Goal: Information Seeking & Learning: Check status

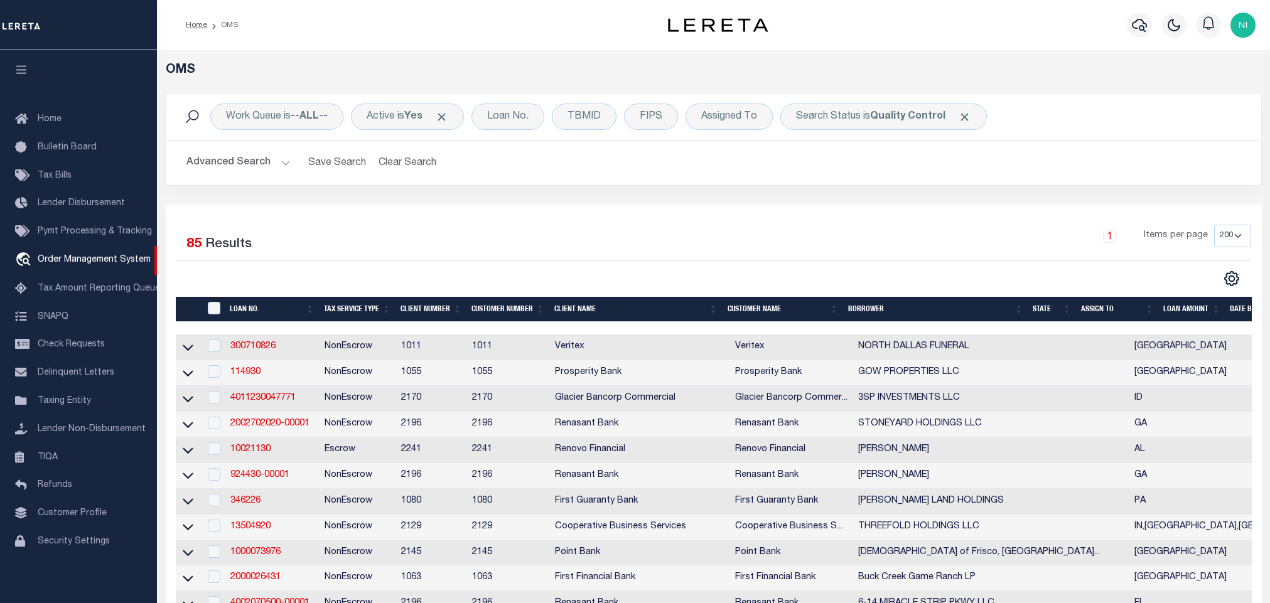
select select "200"
click at [510, 190] on div "Work Queue is --ALL-- Active is Yes Loan No. TBMID FIPS Assigned To Search Stat…" at bounding box center [713, 149] width 1115 height 112
click at [511, 203] on div "Work Queue is --ALL-- Active is Yes Loan No. TBMID FIPS Assigned To Search Stat…" at bounding box center [713, 149] width 1115 height 112
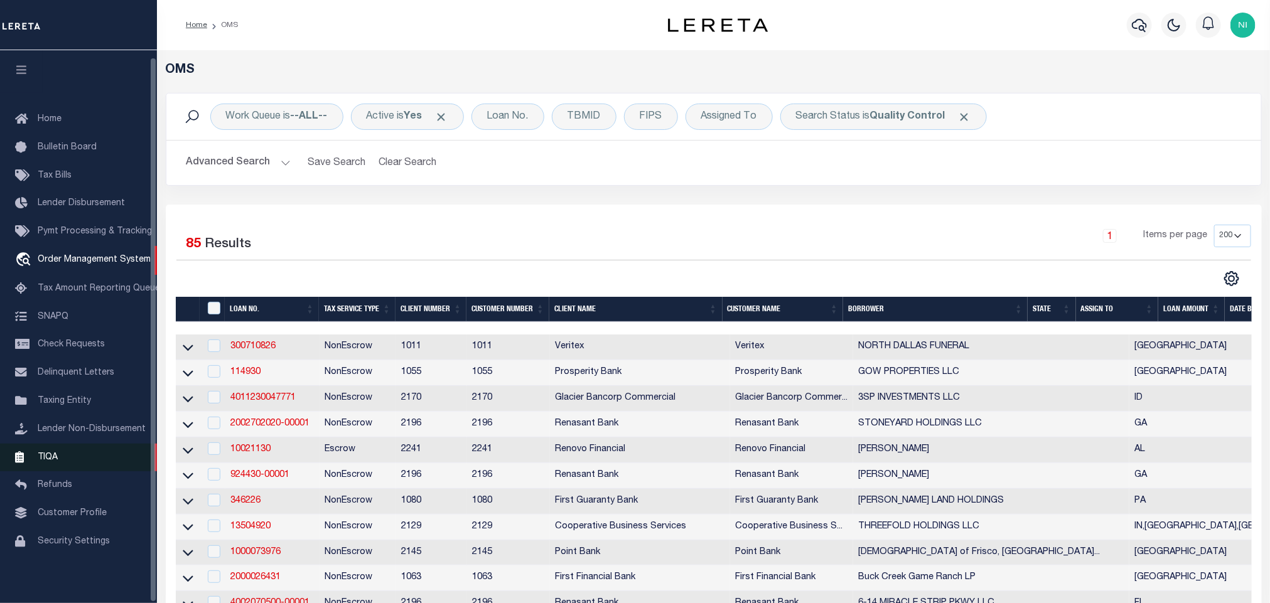
click at [55, 453] on span "TIQA" at bounding box center [48, 457] width 20 height 9
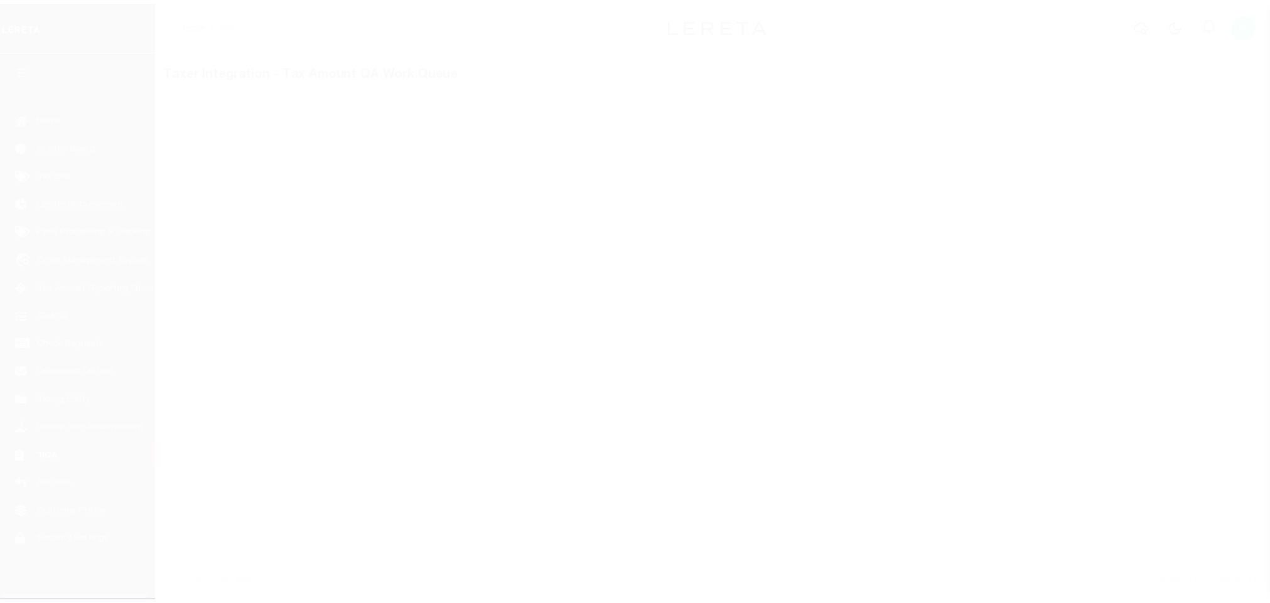
scroll to position [8, 0]
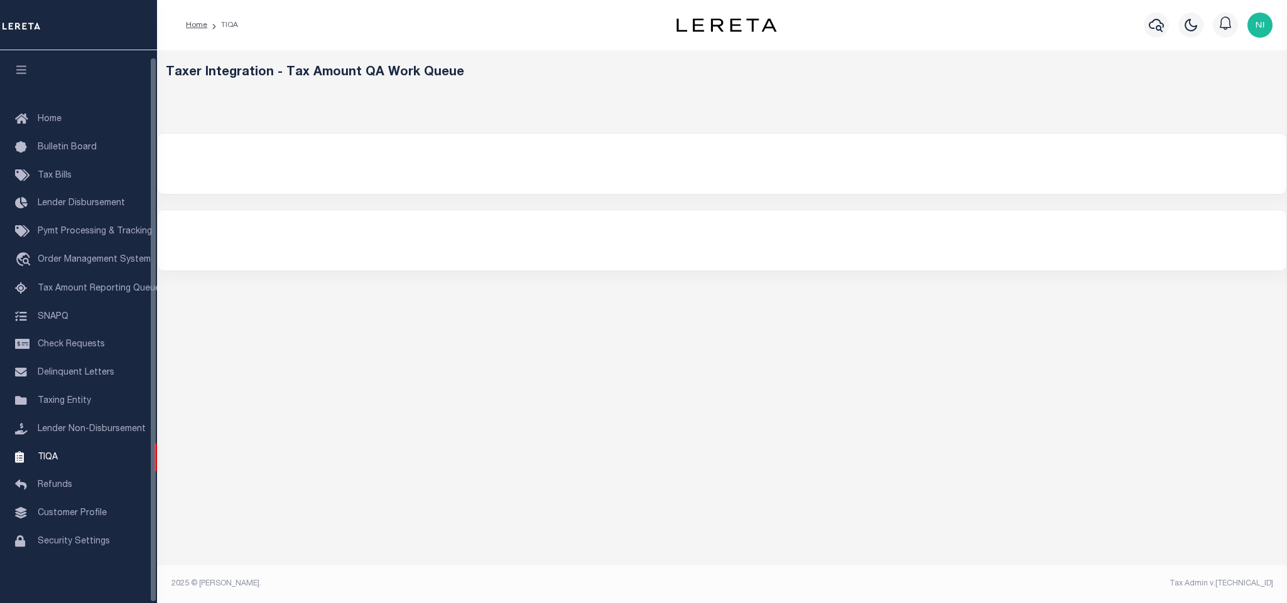
select select
select select "200"
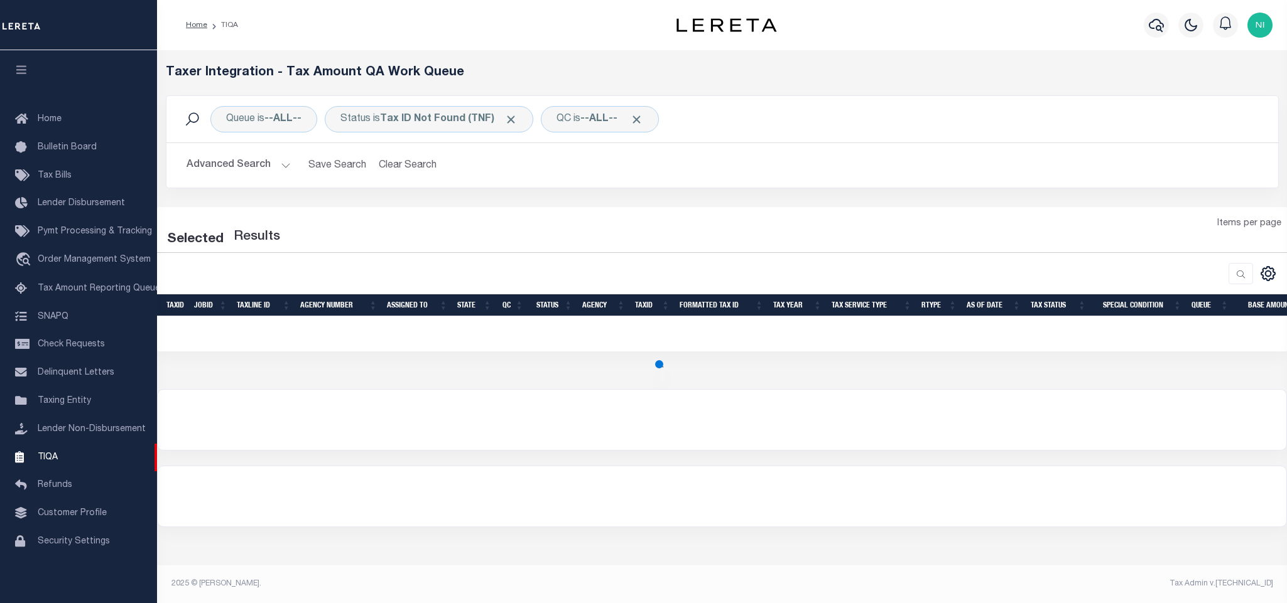
select select "200"
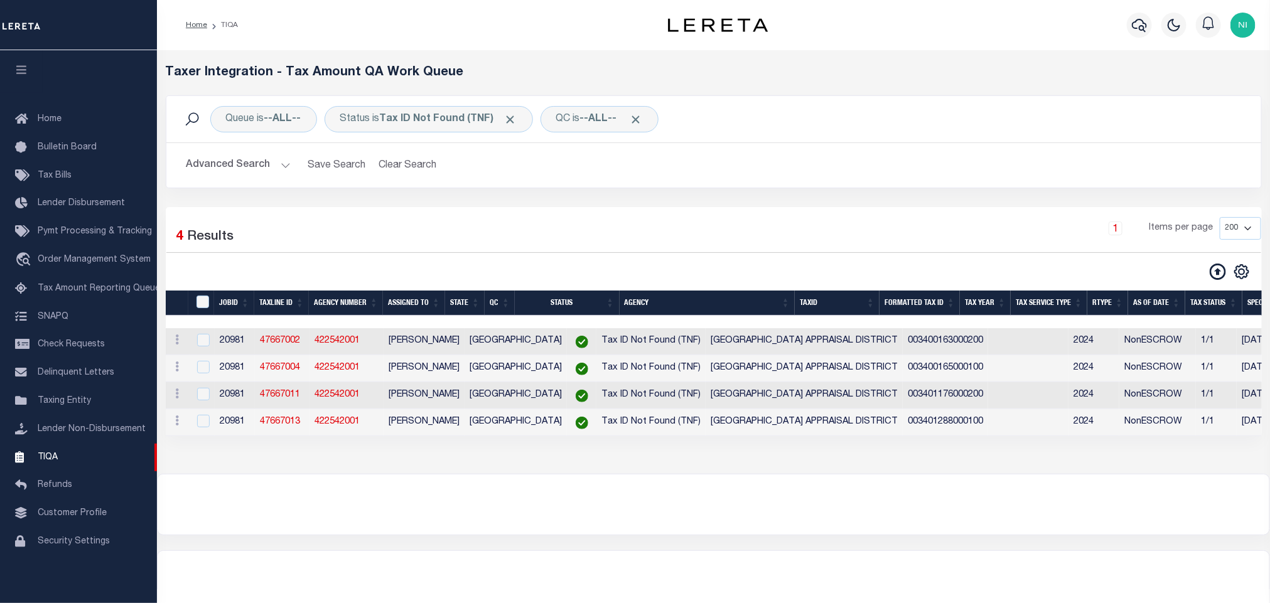
click at [273, 172] on button "Advanced Search" at bounding box center [238, 165] width 104 height 24
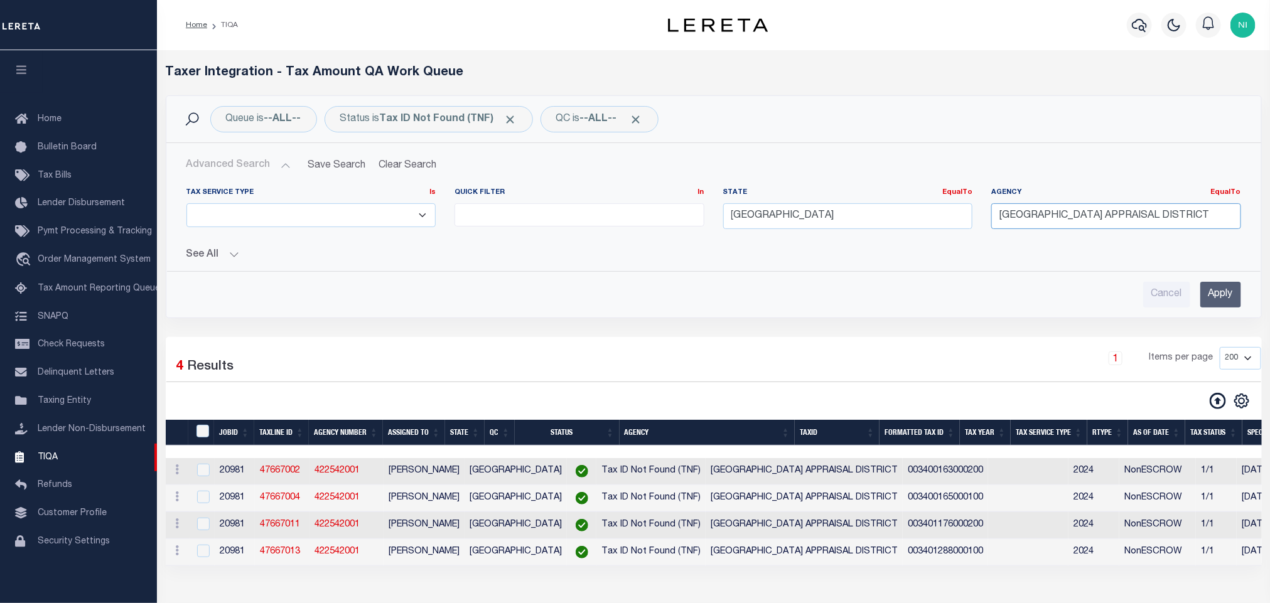
drag, startPoint x: 1167, startPoint y: 217, endPoint x: 942, endPoint y: 213, distance: 224.8
click at [942, 213] on div "Tax Service Type Is Is Contains ESCROW NonESCROW Quick Filter In In View Only L…" at bounding box center [714, 213] width 1074 height 51
click at [942, 213] on input "[GEOGRAPHIC_DATA]" at bounding box center [848, 216] width 250 height 26
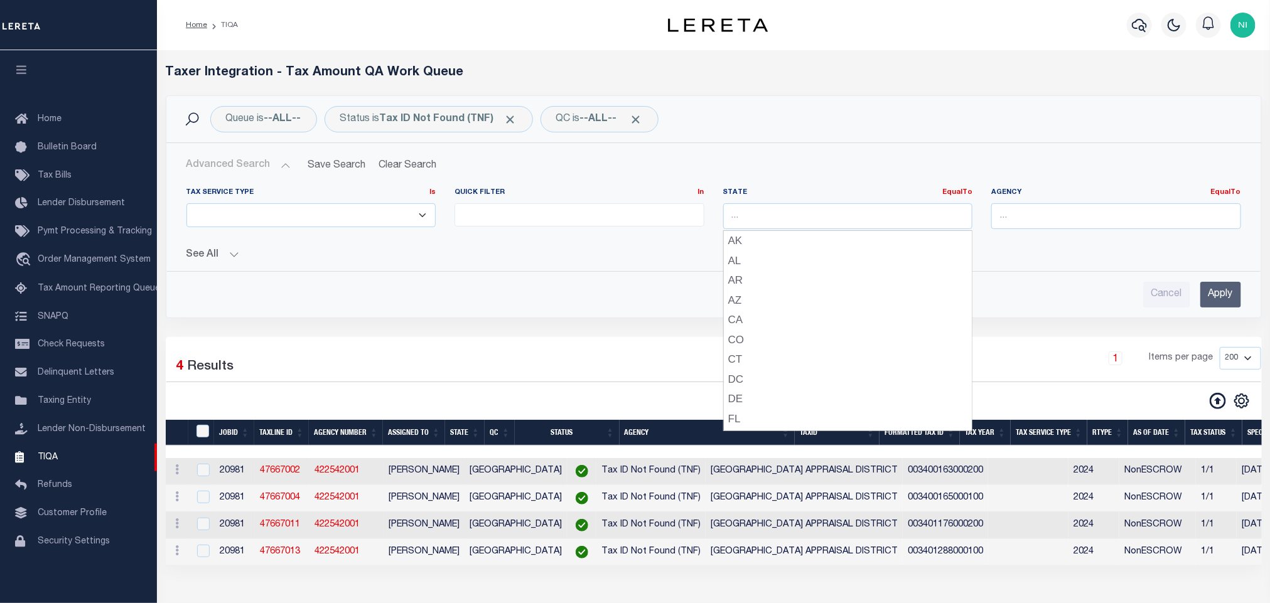
click at [1070, 285] on div "Cancel Apply" at bounding box center [713, 295] width 1055 height 26
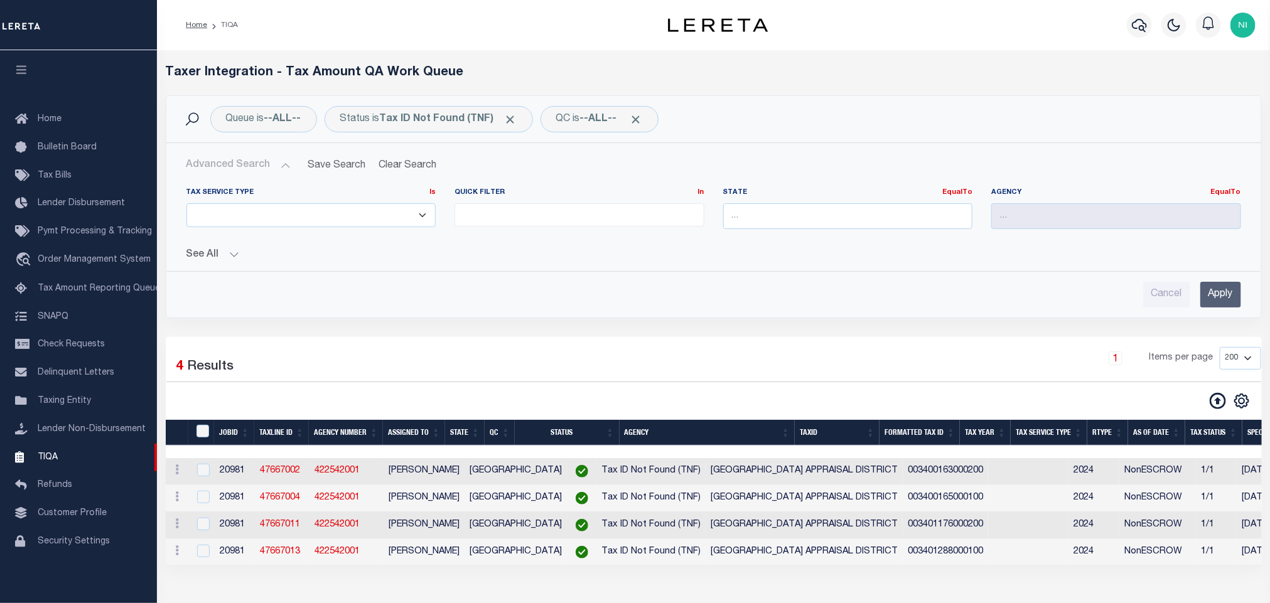
click at [1227, 294] on input "Apply" at bounding box center [1220, 295] width 41 height 26
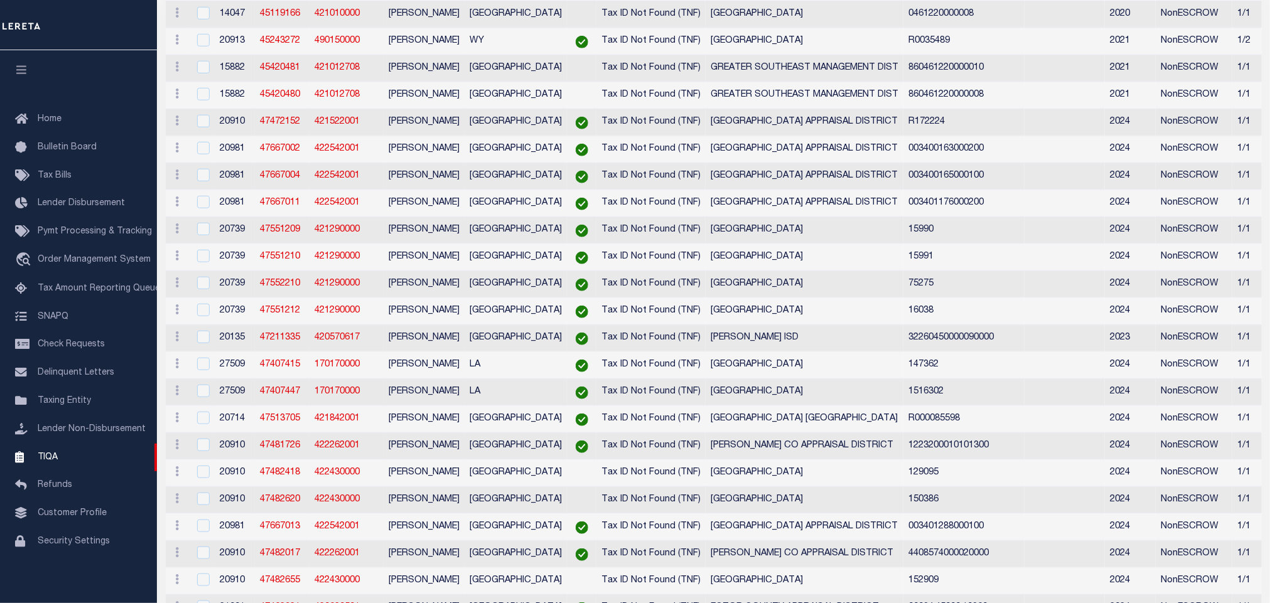
scroll to position [0, 0]
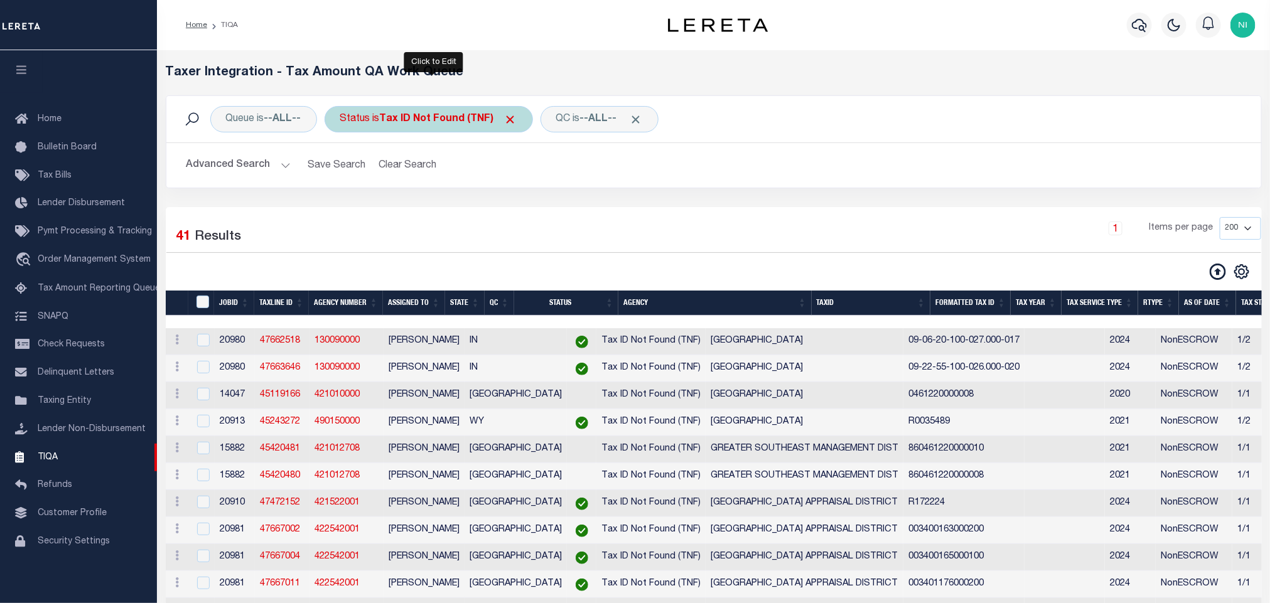
click at [458, 108] on div "Status is Tax ID Not Found (TNF)" at bounding box center [429, 119] width 208 height 26
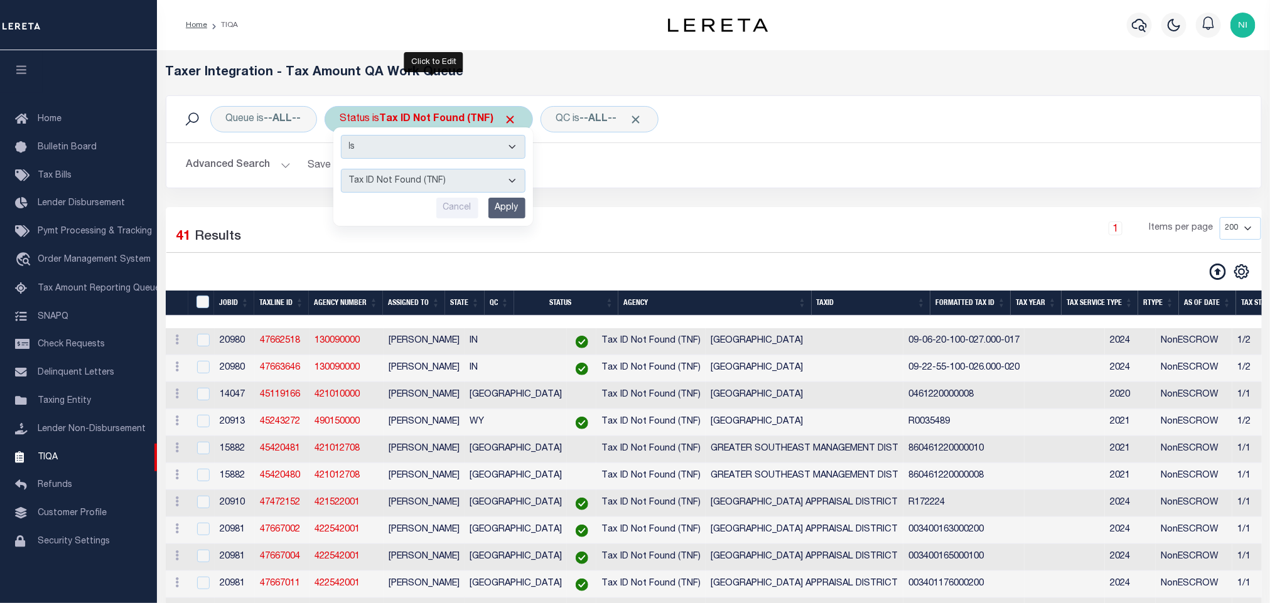
click at [455, 176] on select "AI - Bot Exception (ERR) AI - Bot Running (PLA) AI - Failed QA (FQA) AI - Prep …" at bounding box center [433, 181] width 185 height 24
select select "DNF"
click at [344, 170] on select "AI - Bot Exception (ERR) AI - Bot Running (PLA) AI - Failed QA (FQA) AI - Prep …" at bounding box center [433, 181] width 185 height 24
click at [505, 208] on input "Apply" at bounding box center [506, 208] width 37 height 21
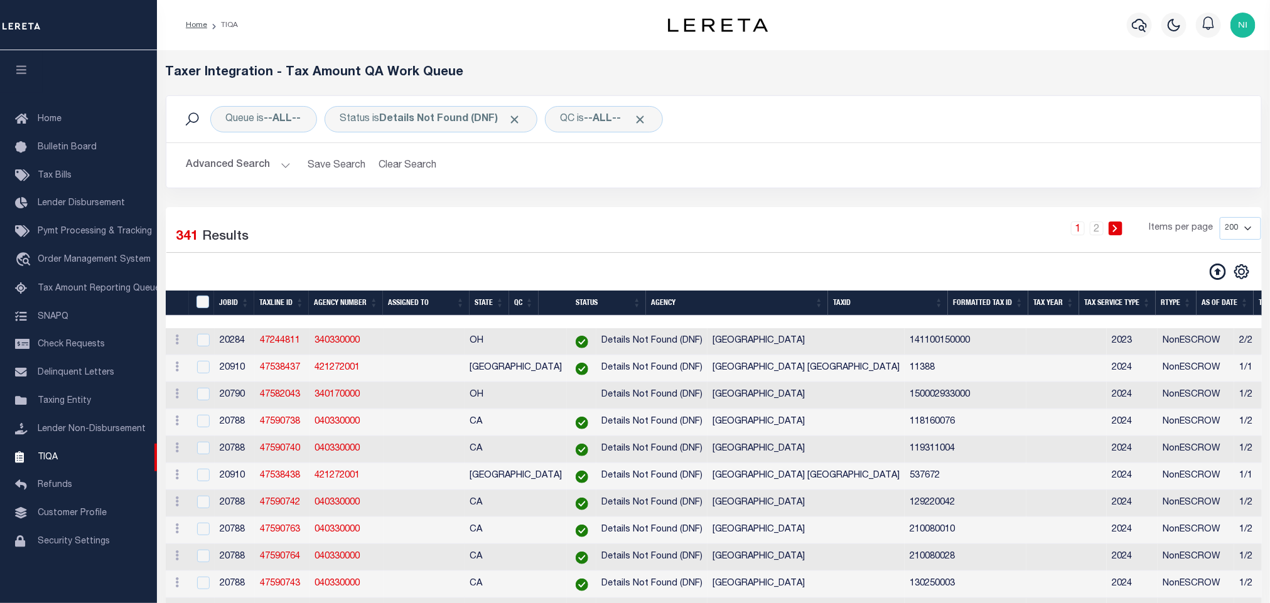
click at [805, 229] on div "1 2 Items per page 10 25 50 100 200 500 1000 2000" at bounding box center [853, 233] width 817 height 33
click at [450, 124] on b "Details Not Found (DNF)" at bounding box center [451, 119] width 142 height 10
select select "DNF"
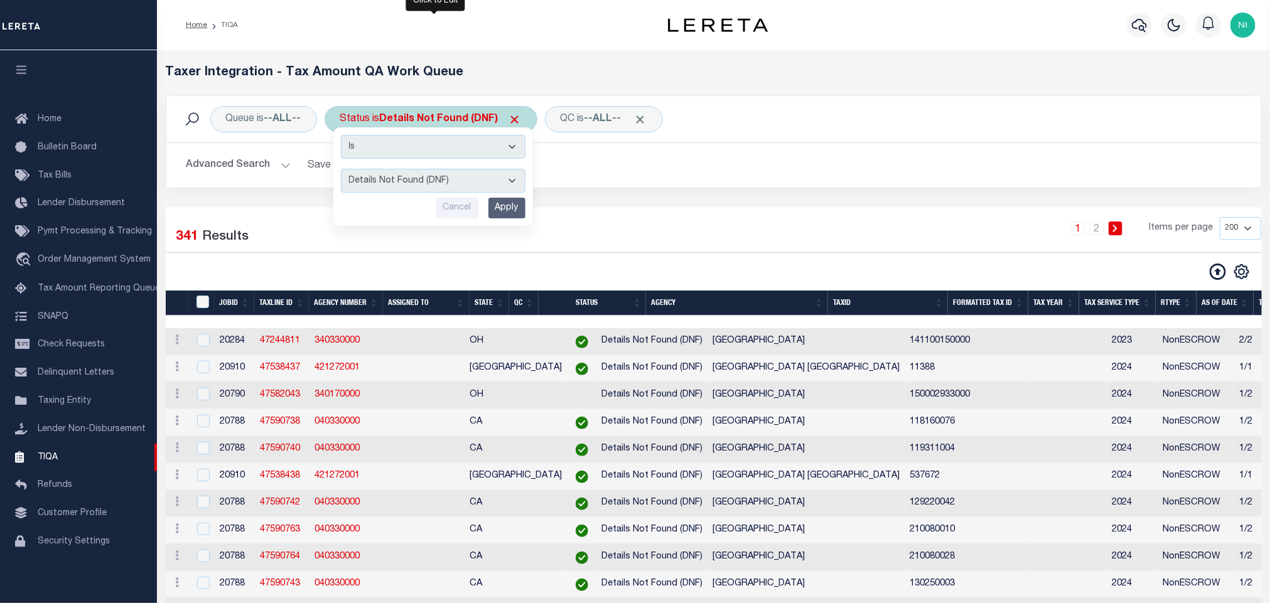
click at [456, 183] on select "AI - Bot Exception (ERR) AI - Bot Running (PLA) AI - Failed QA (FQA) AI - Prep …" at bounding box center [433, 181] width 185 height 24
click at [812, 232] on div "1 2 Items per page 10 25 50 100 200 500 1000 2000" at bounding box center [853, 233] width 817 height 33
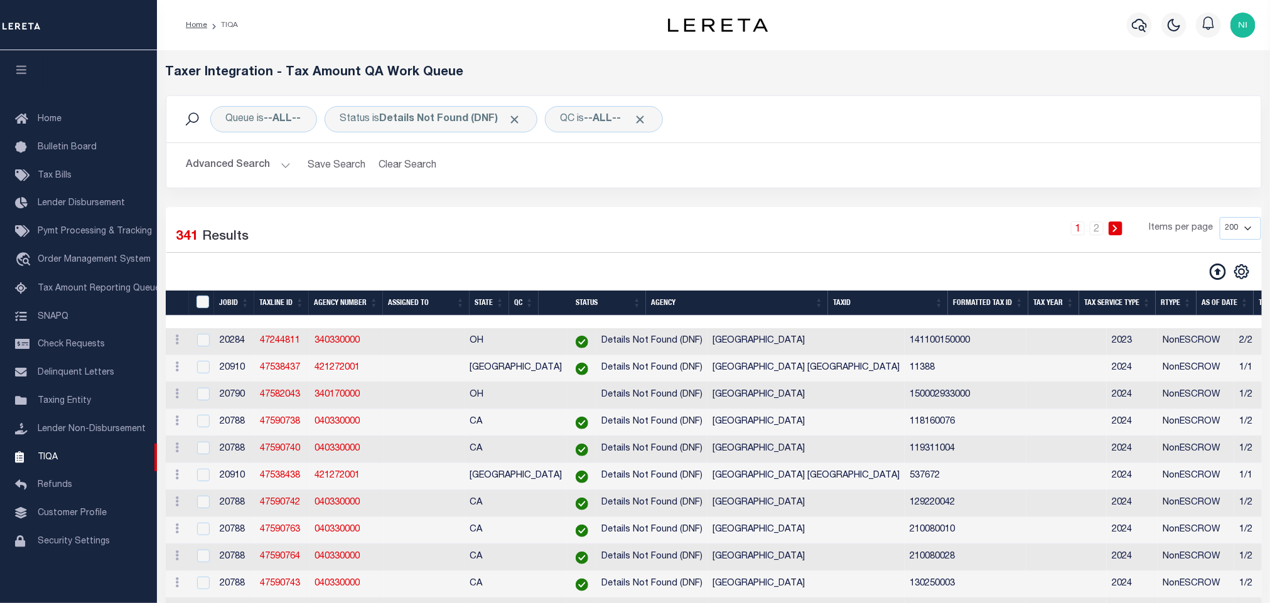
click at [247, 162] on button "Advanced Search" at bounding box center [238, 165] width 104 height 24
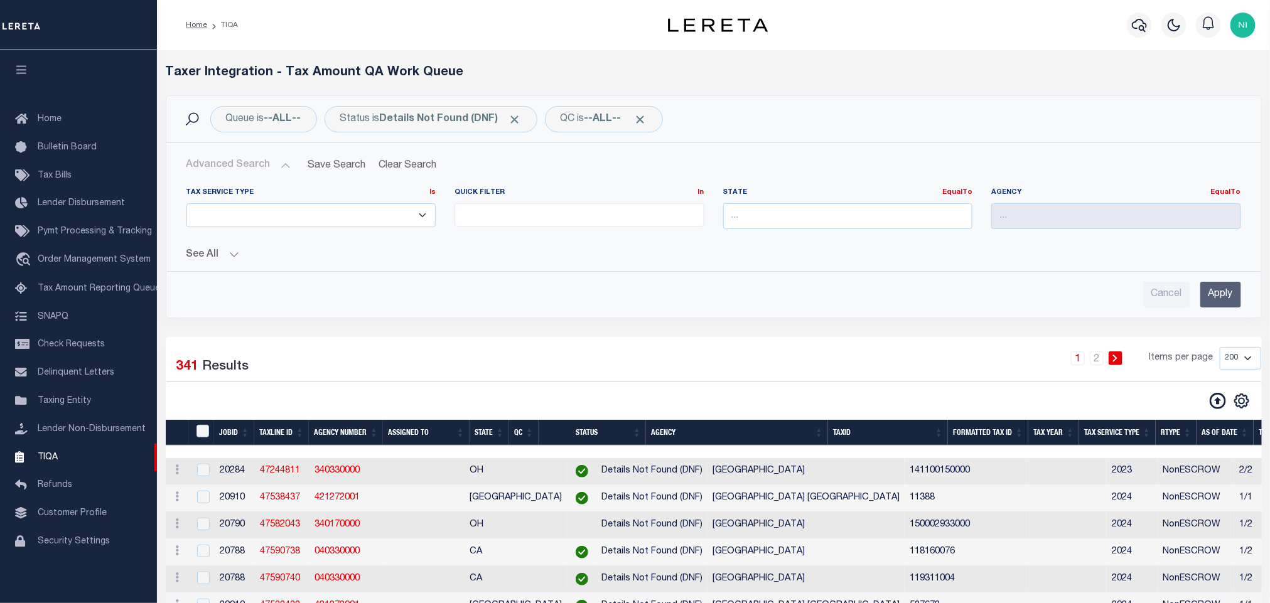
click at [212, 256] on button "See All" at bounding box center [713, 255] width 1055 height 12
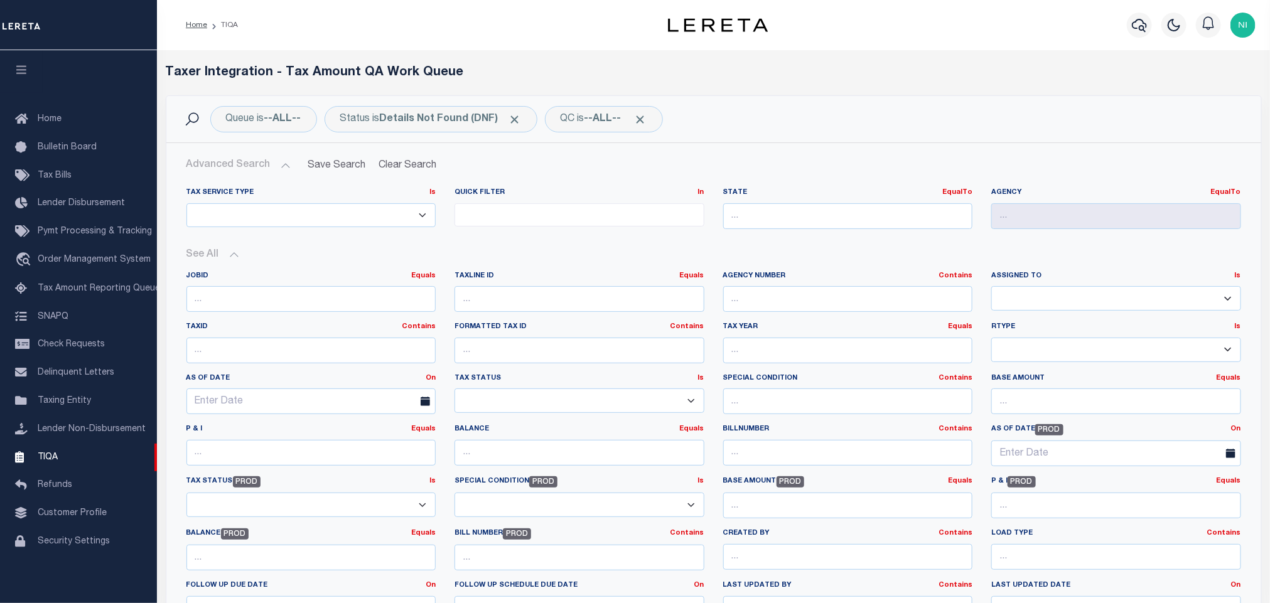
click at [1025, 307] on select "Aakash Patel Abdul Muzain Adams, Pamela S Adhikary Rinki Agustin Fernandez Agus…" at bounding box center [1116, 298] width 250 height 24
click at [991, 288] on select "Aakash Patel Abdul Muzain Adams, Pamela S Adhikary Rinki Agustin Fernandez Agus…" at bounding box center [1116, 298] width 250 height 24
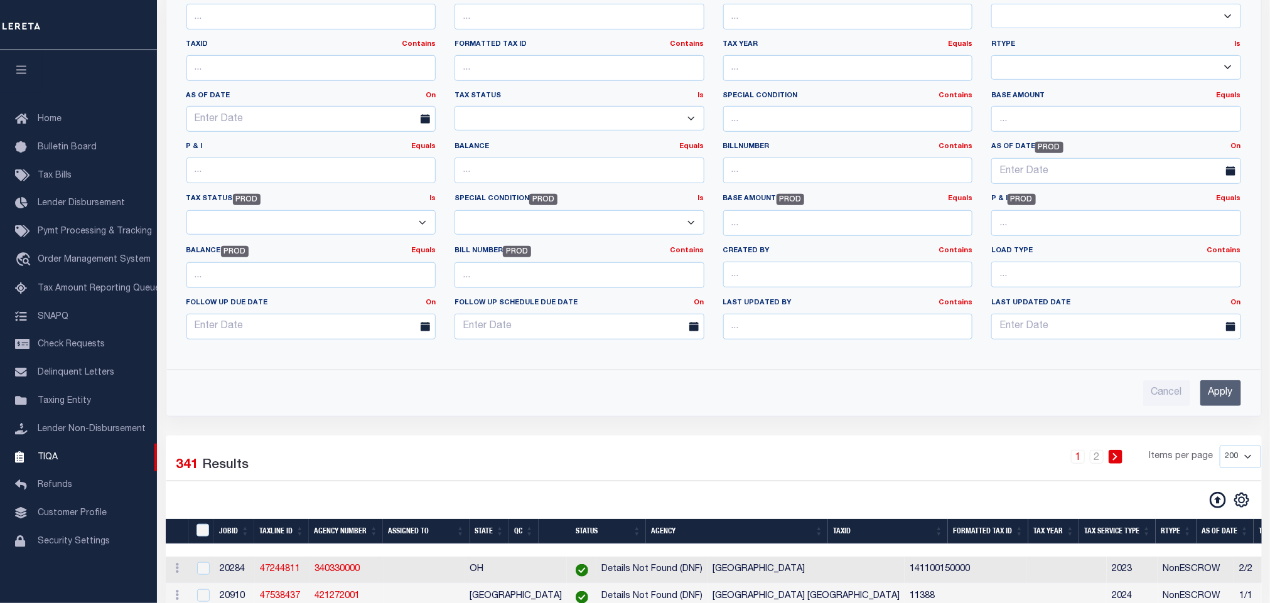
click at [1223, 392] on input "Apply" at bounding box center [1220, 393] width 41 height 26
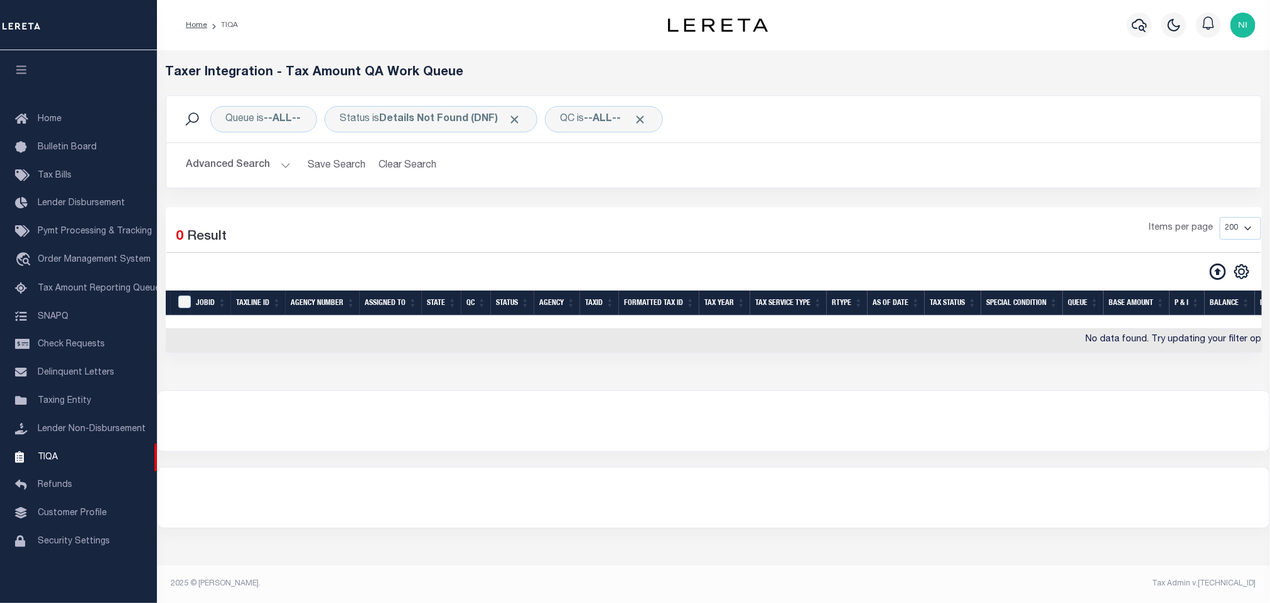
scroll to position [0, 0]
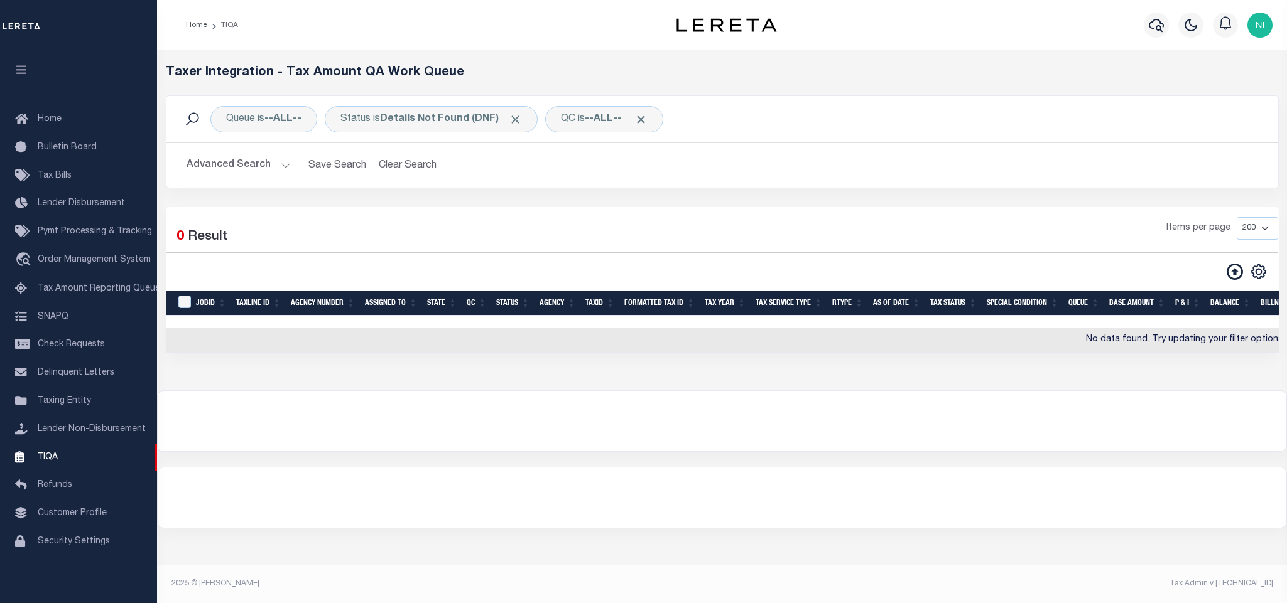
click at [279, 171] on button "Advanced Search" at bounding box center [238, 165] width 104 height 24
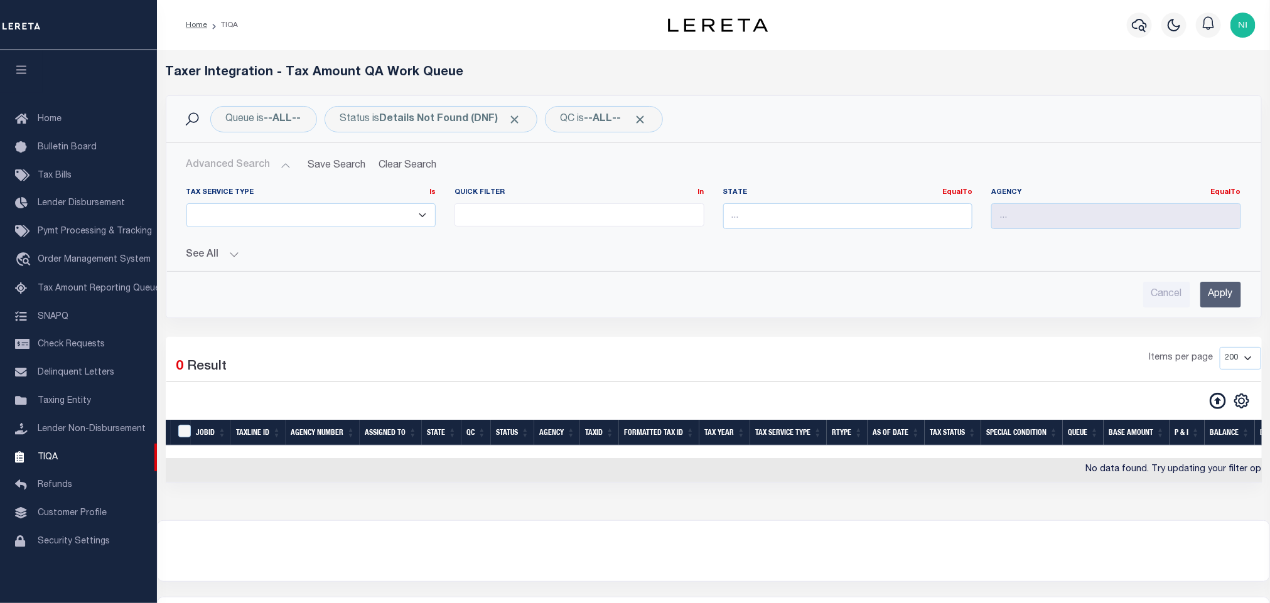
click at [234, 254] on button "See All" at bounding box center [713, 255] width 1055 height 12
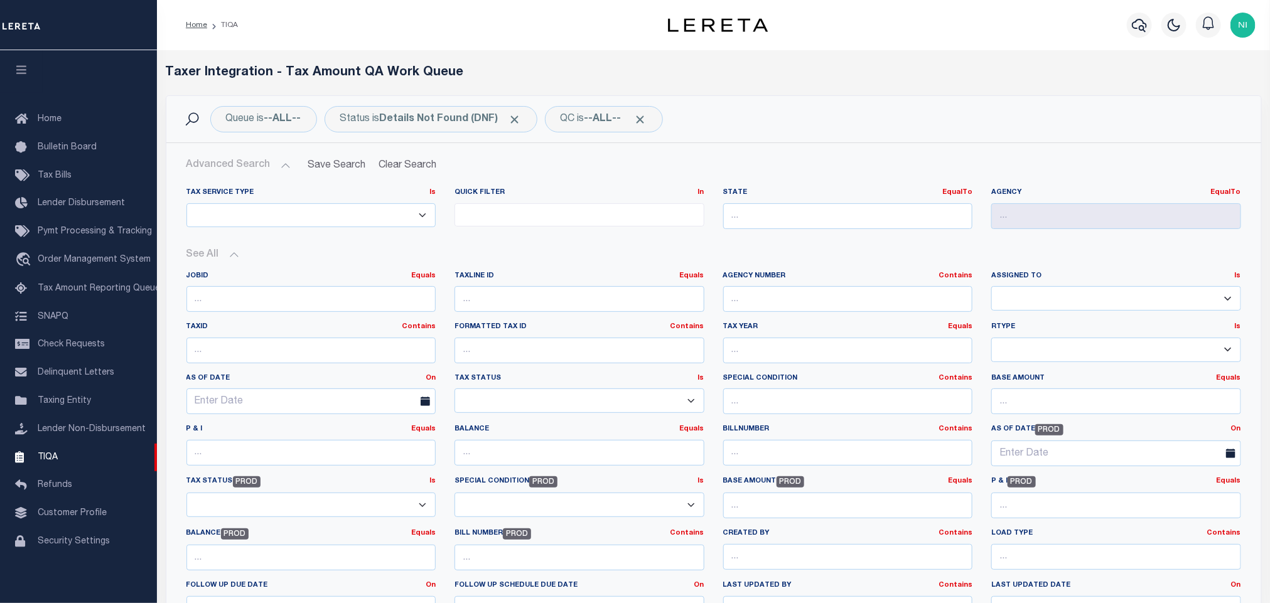
click at [1053, 298] on select "Aakash Patel Abdul Muzain Adams, Pamela S Adhikary Rinki Agustin Fernandez Agus…" at bounding box center [1116, 298] width 250 height 24
select select "Aakash Patel"
click at [991, 288] on select "Aakash Patel Abdul Muzain Adams, Pamela S Adhikary Rinki Agustin Fernandez Agus…" at bounding box center [1116, 298] width 250 height 24
click at [1071, 298] on select "Aakash Patel Abdul Muzain Adams, Pamela S Adhikary Rinki Agustin Fernandez Agus…" at bounding box center [1116, 298] width 250 height 24
select select
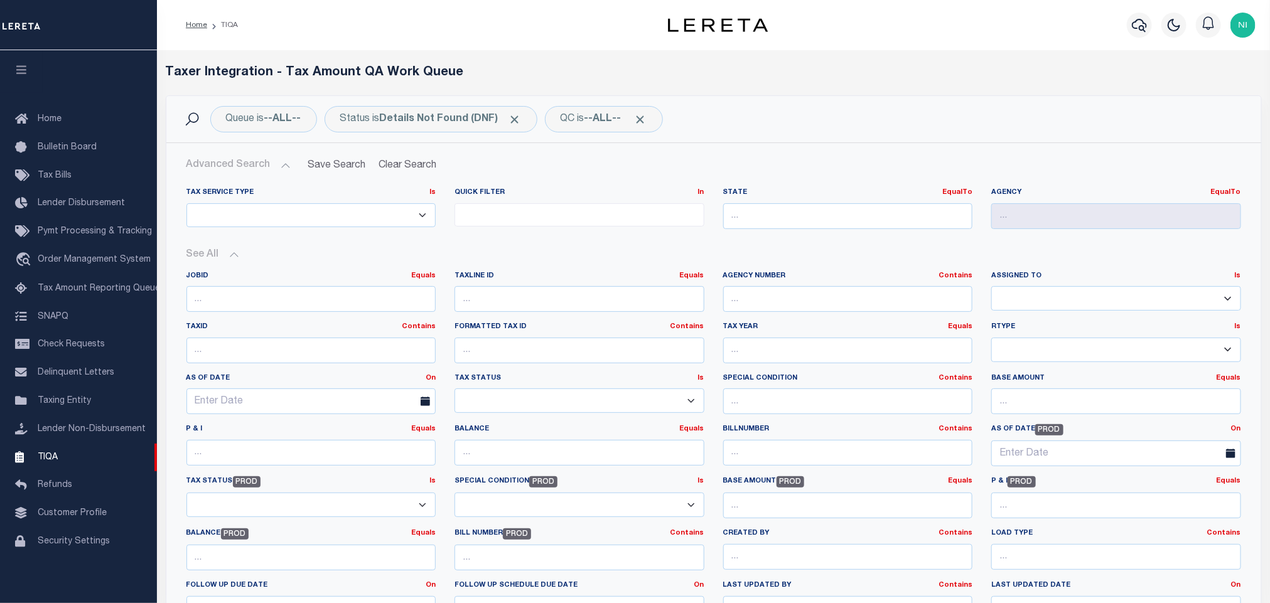
click at [991, 288] on select "Aakash Patel Abdul Muzain Adams, Pamela S Adhikary Rinki Agustin Fernandez Agus…" at bounding box center [1116, 298] width 250 height 24
click at [1132, 245] on div "See All JobID Equals Equals Is Not Equal To Is Less Than" at bounding box center [713, 440] width 1055 height 403
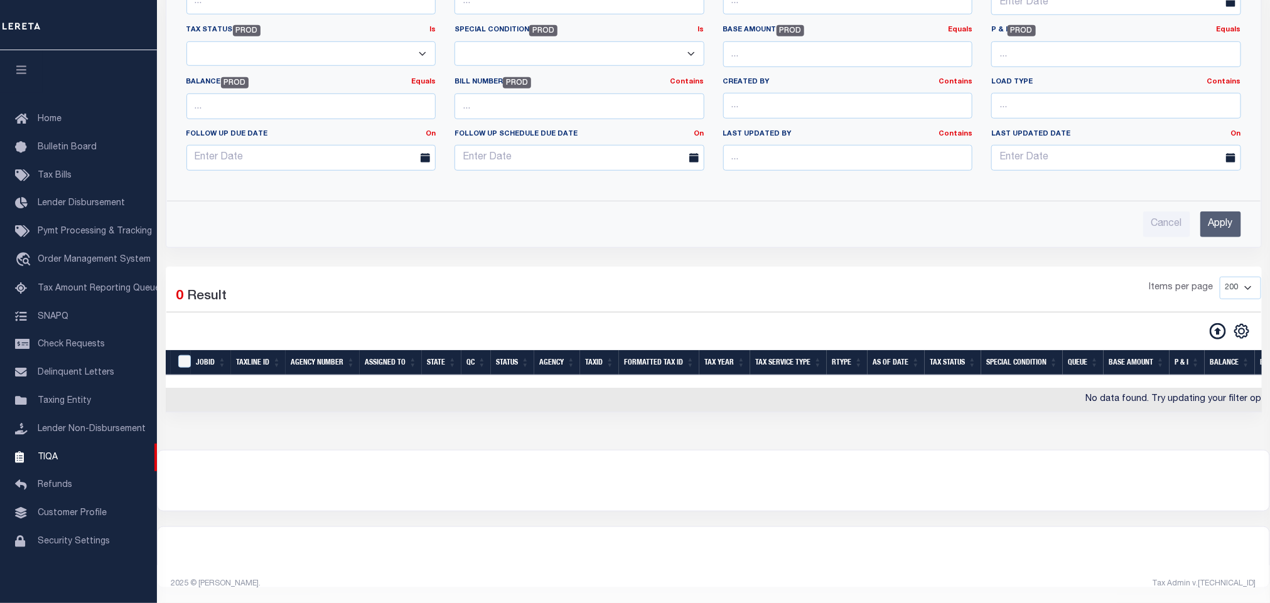
click at [1230, 213] on input "Apply" at bounding box center [1220, 225] width 41 height 26
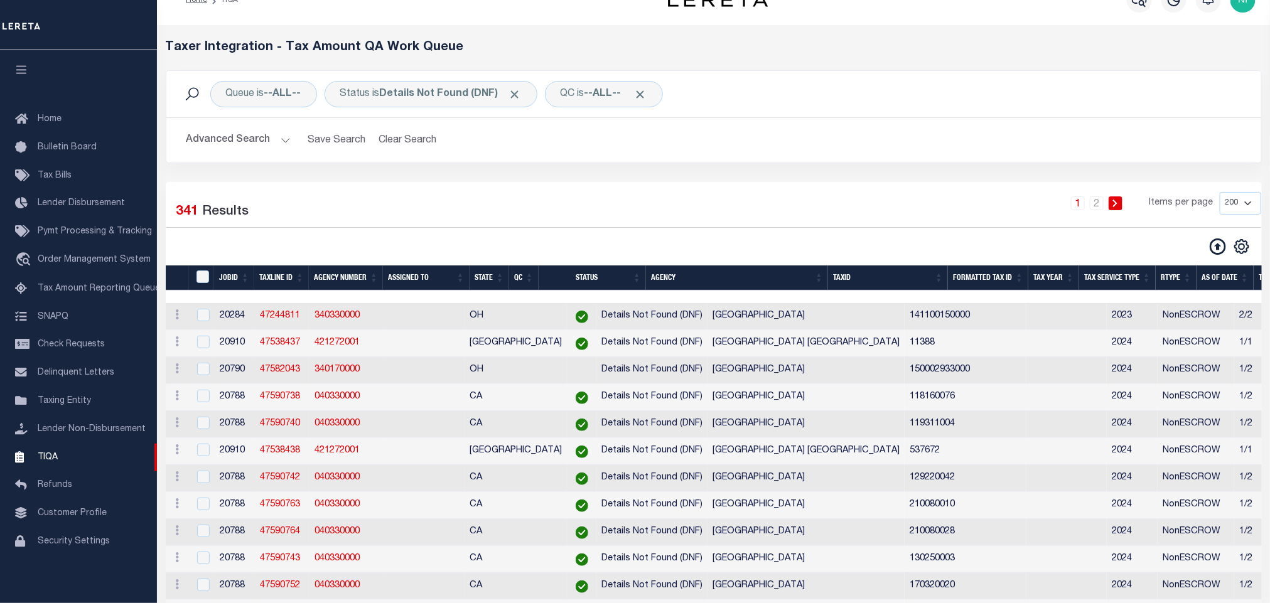
scroll to position [173, 0]
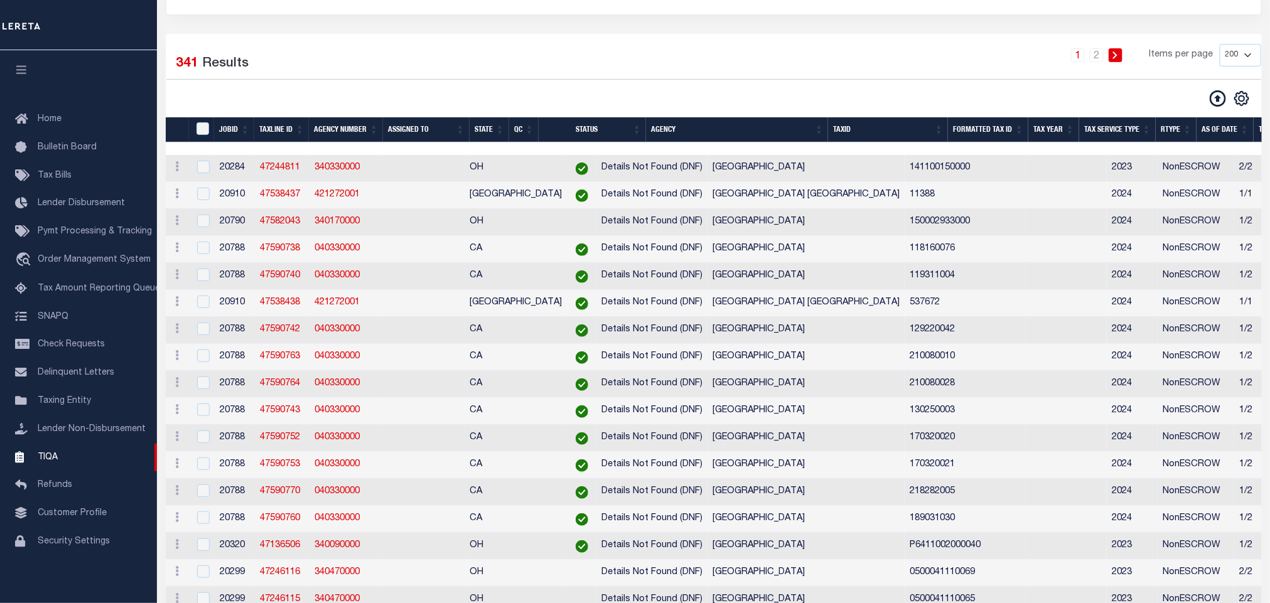
drag, startPoint x: 518, startPoint y: 394, endPoint x: 659, endPoint y: 391, distance: 141.3
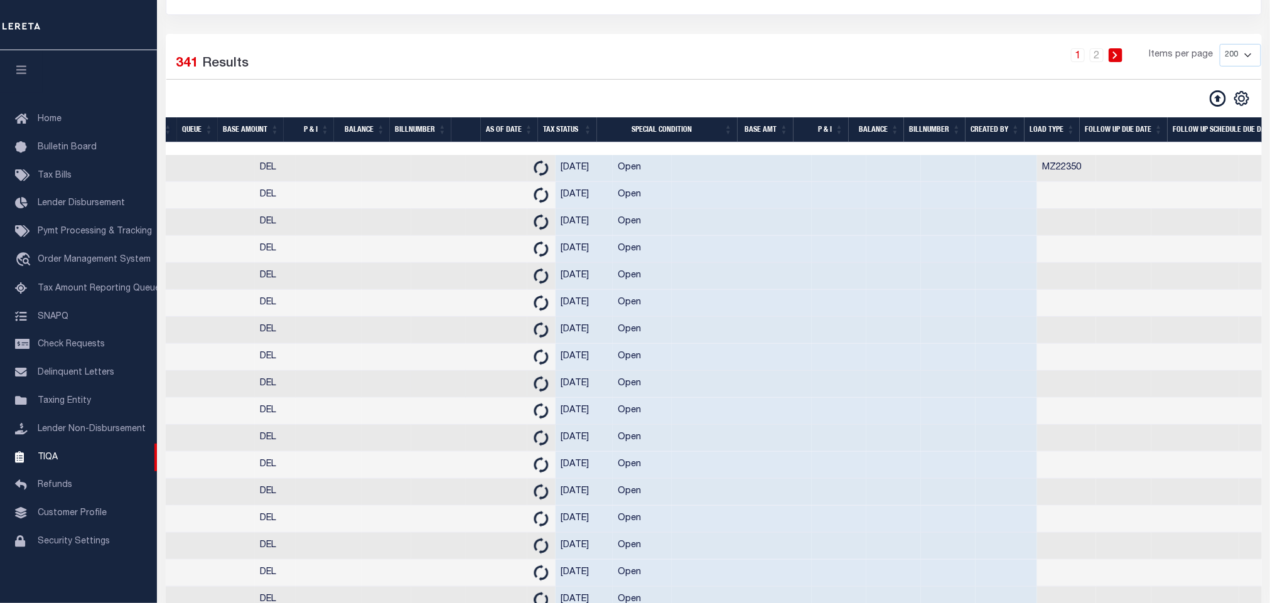
scroll to position [0, 0]
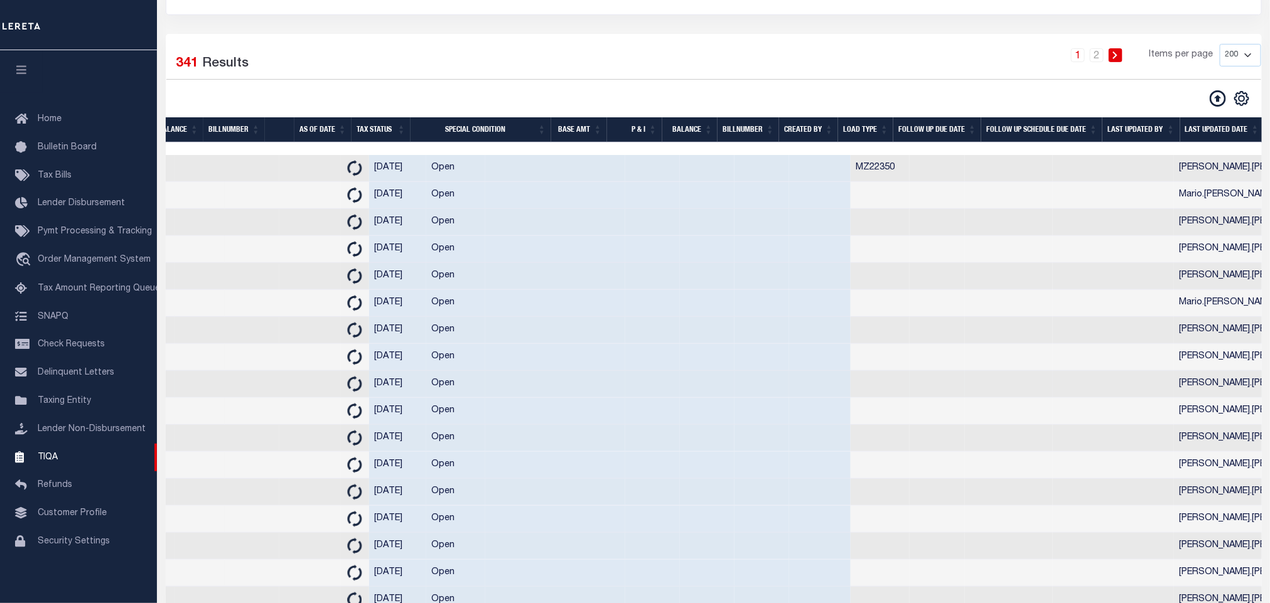
drag, startPoint x: 666, startPoint y: 385, endPoint x: 797, endPoint y: 383, distance: 131.9
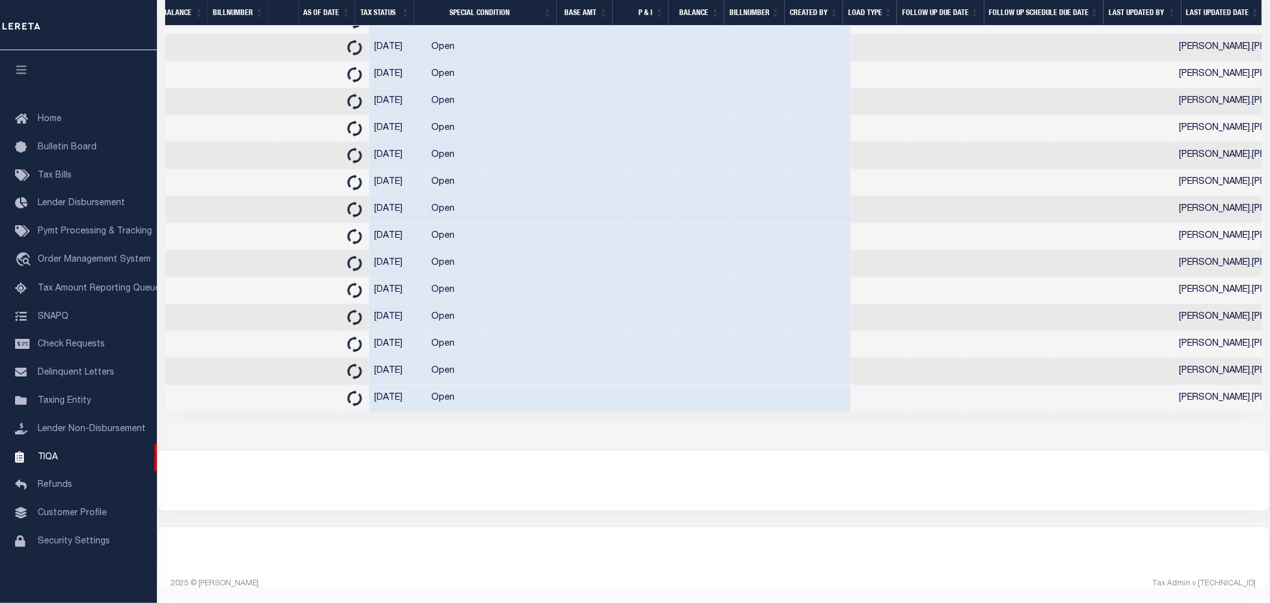
scroll to position [5395, 0]
click at [1174, 362] on td "Eric.Olguin" at bounding box center [1251, 372] width 154 height 27
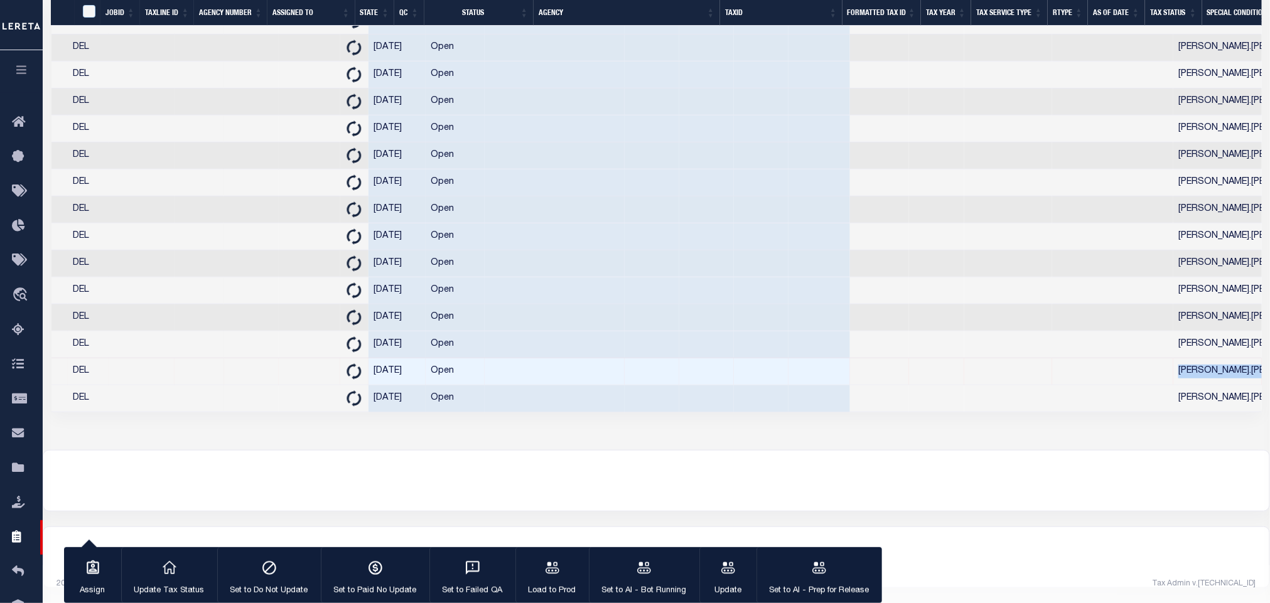
scroll to position [0, 1288]
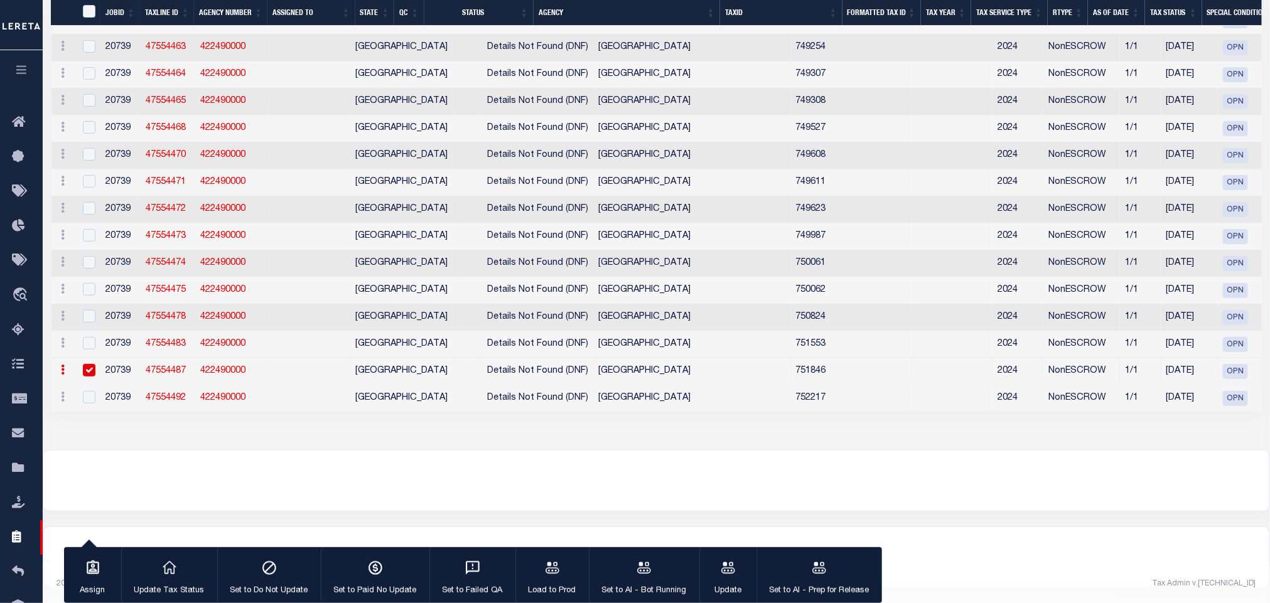
click at [83, 377] on input "checkbox" at bounding box center [89, 370] width 13 height 13
checkbox input "false"
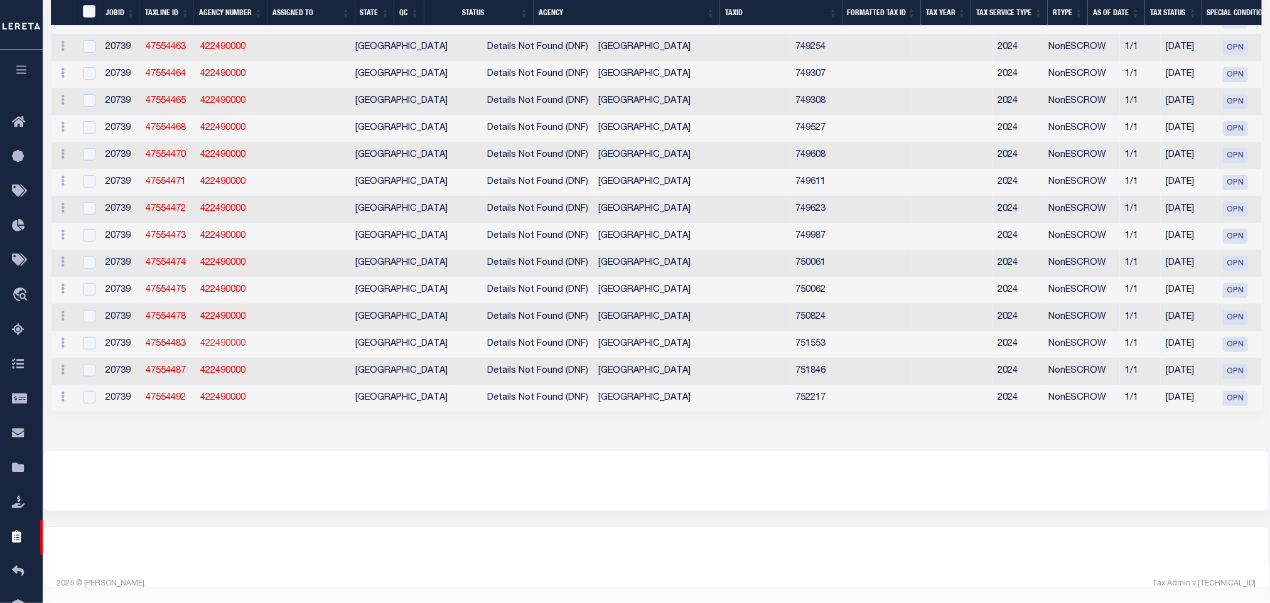
click at [221, 348] on link "422490000" at bounding box center [222, 344] width 45 height 9
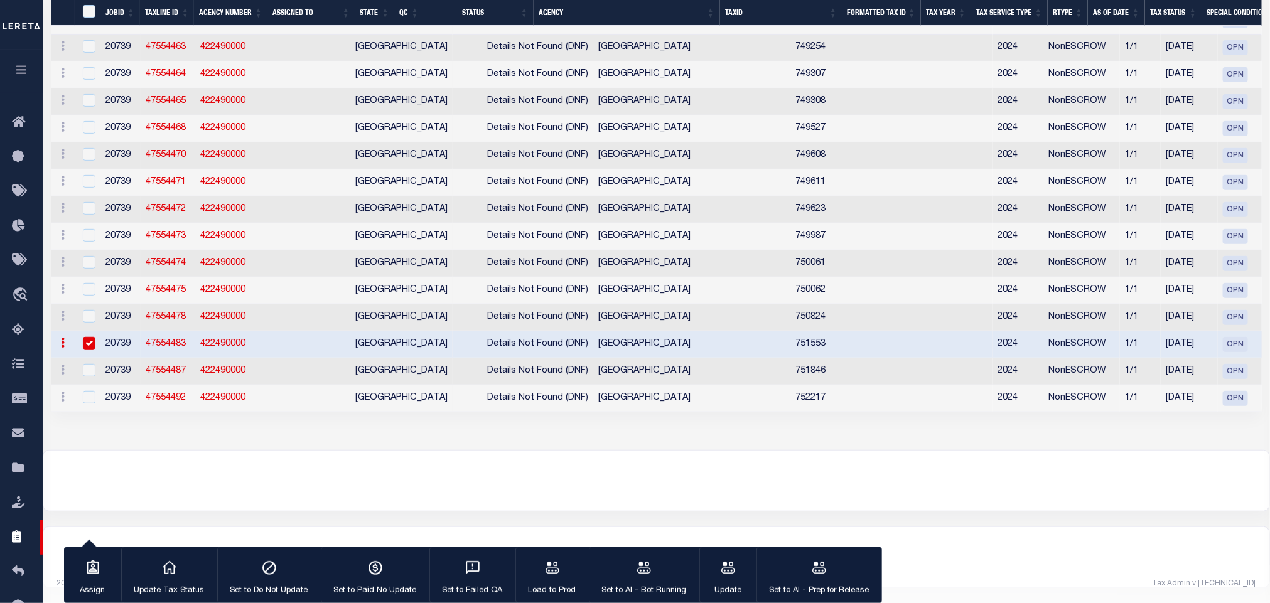
click at [83, 350] on input "checkbox" at bounding box center [89, 343] width 13 height 13
checkbox input "false"
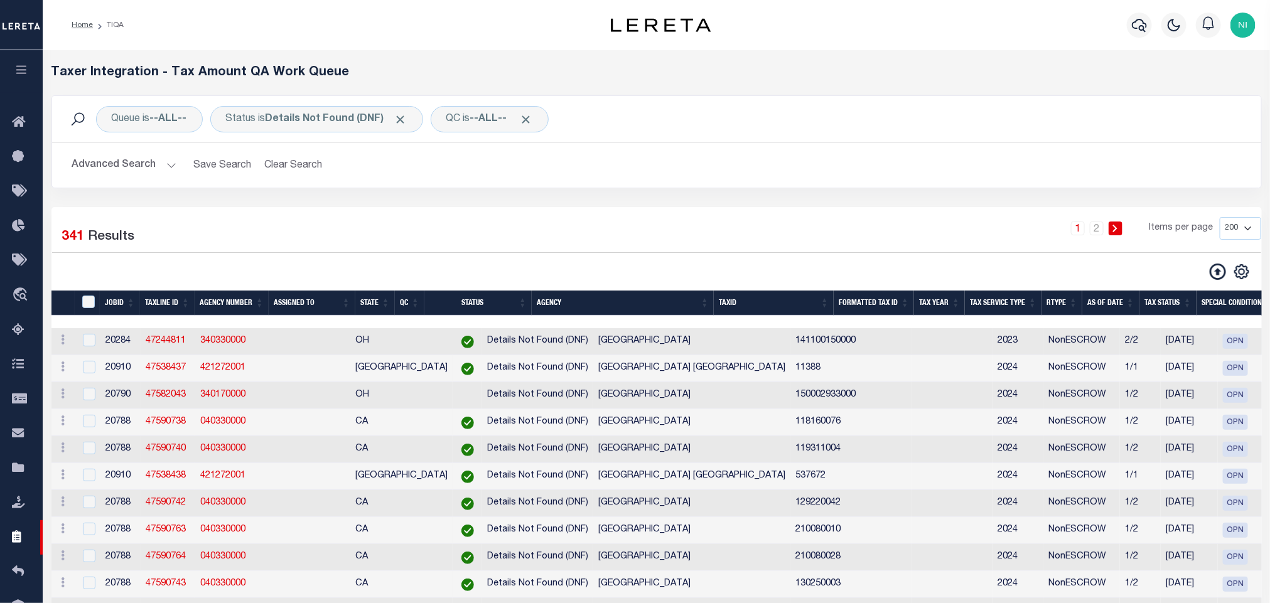
click at [66, 349] on div "ACTIONS View Detail Delete View in OMS" at bounding box center [64, 341] width 14 height 15
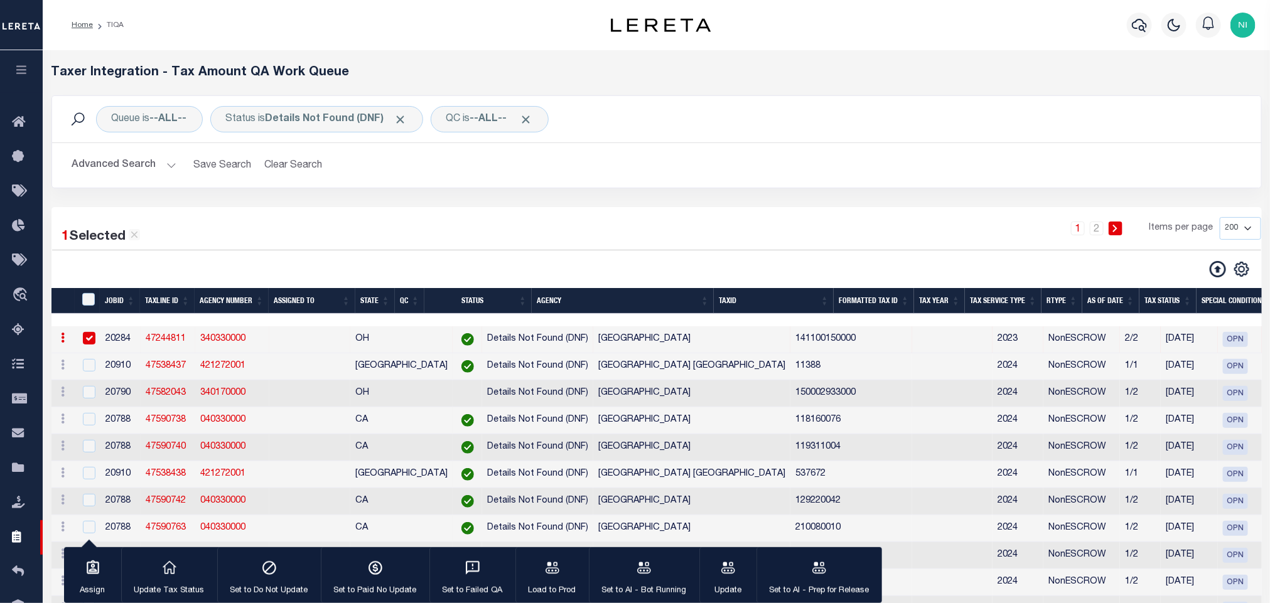
click at [90, 343] on input "checkbox" at bounding box center [89, 338] width 13 height 13
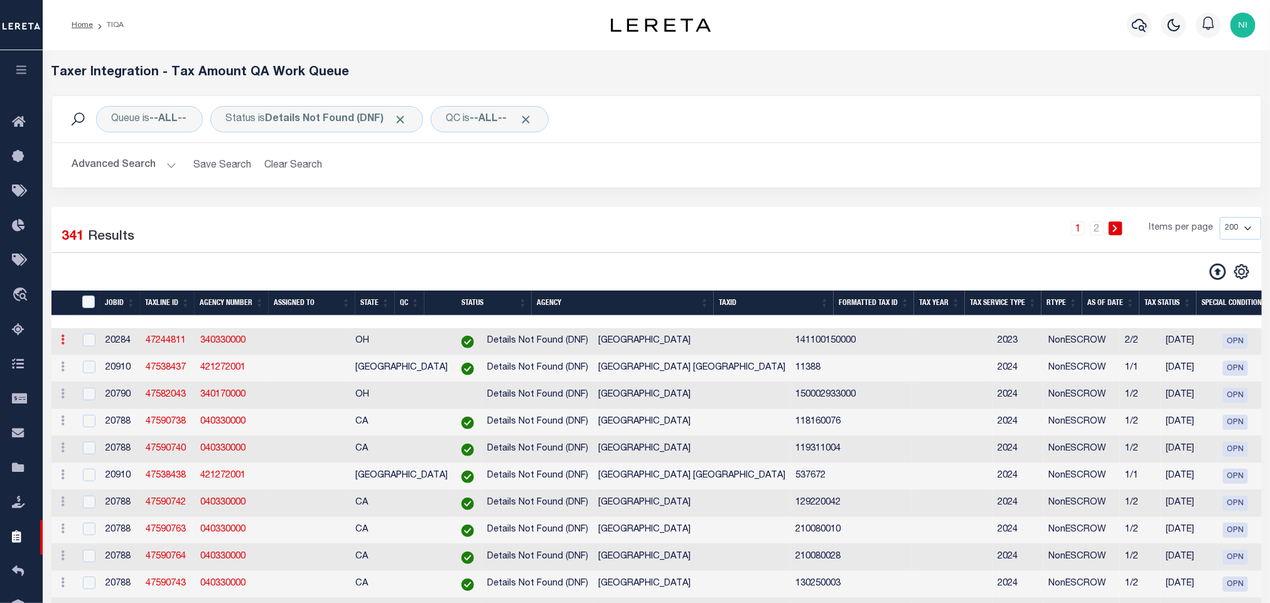
click at [63, 345] on icon at bounding box center [64, 340] width 4 height 10
click at [115, 428] on link "View in OMS" at bounding box center [134, 423] width 154 height 21
checkbox input "true"
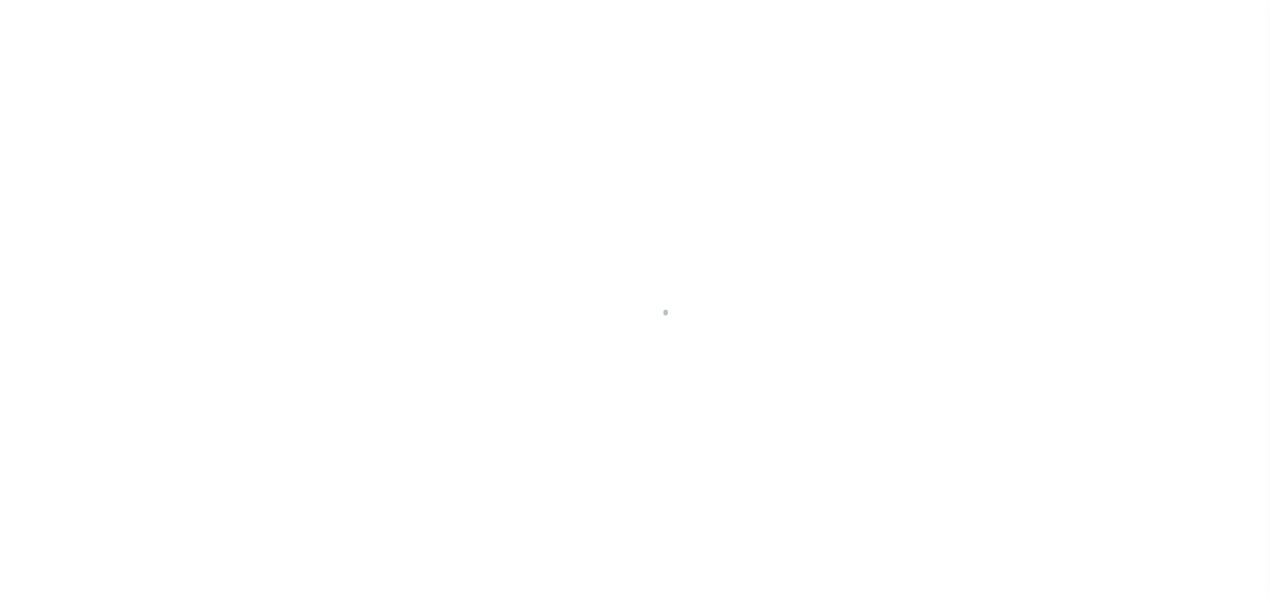
type input "620107395"
type input "Tammy Trout"
select select
select select "10"
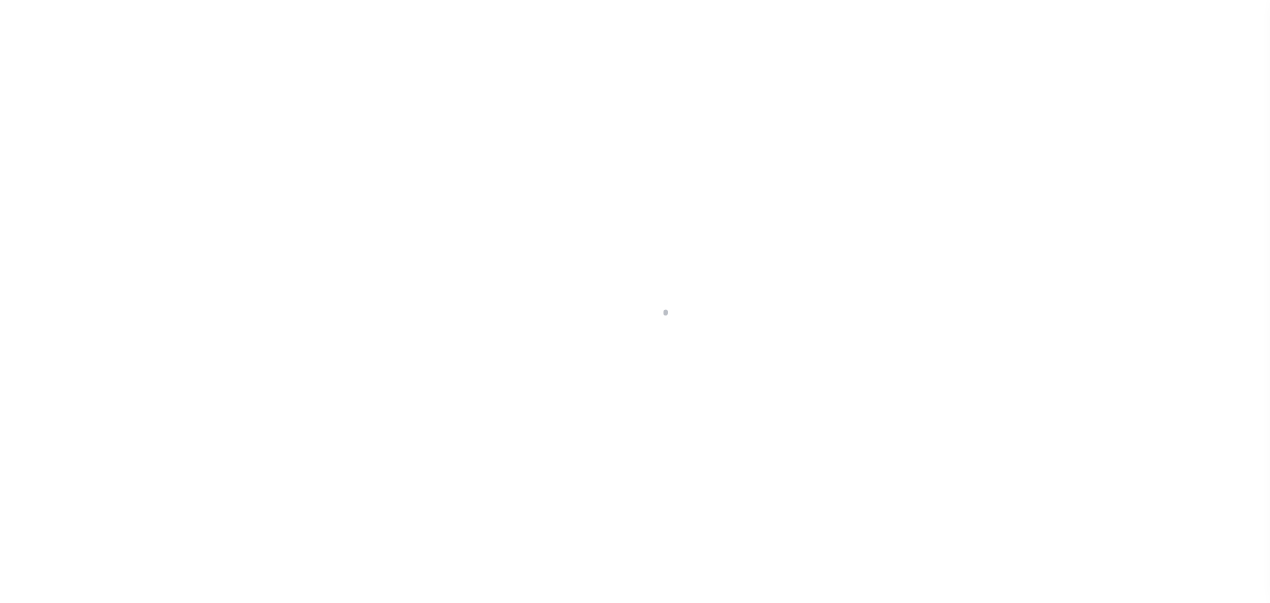
select select "NonEscrow"
select select "2882"
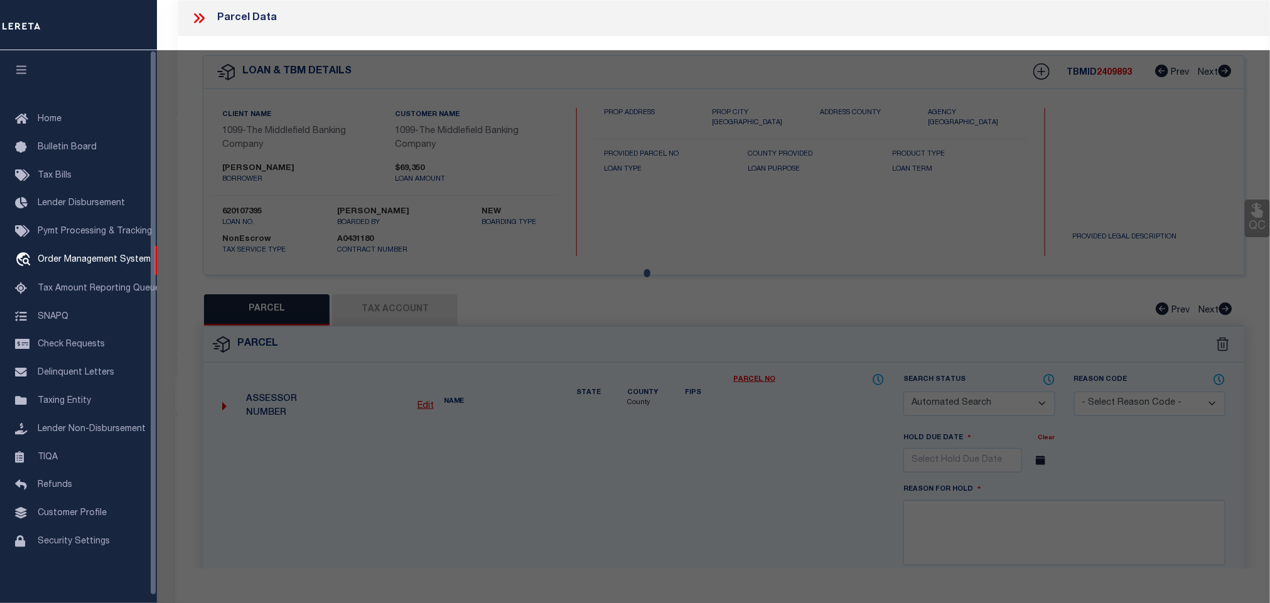
select select "1399"
type input "9556 Twp Rd 209"
type input "141100150000"
select select
type input "Kenton OH 43326"
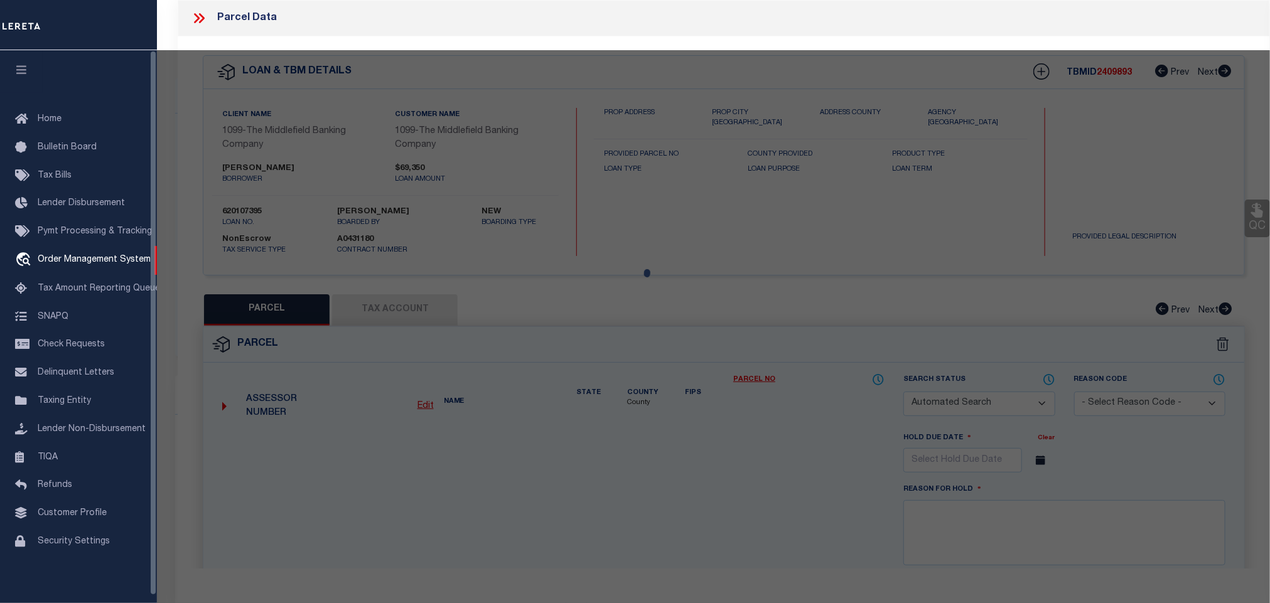
type input "OH"
select select "[PERSON_NAME]"
checkbox input "false"
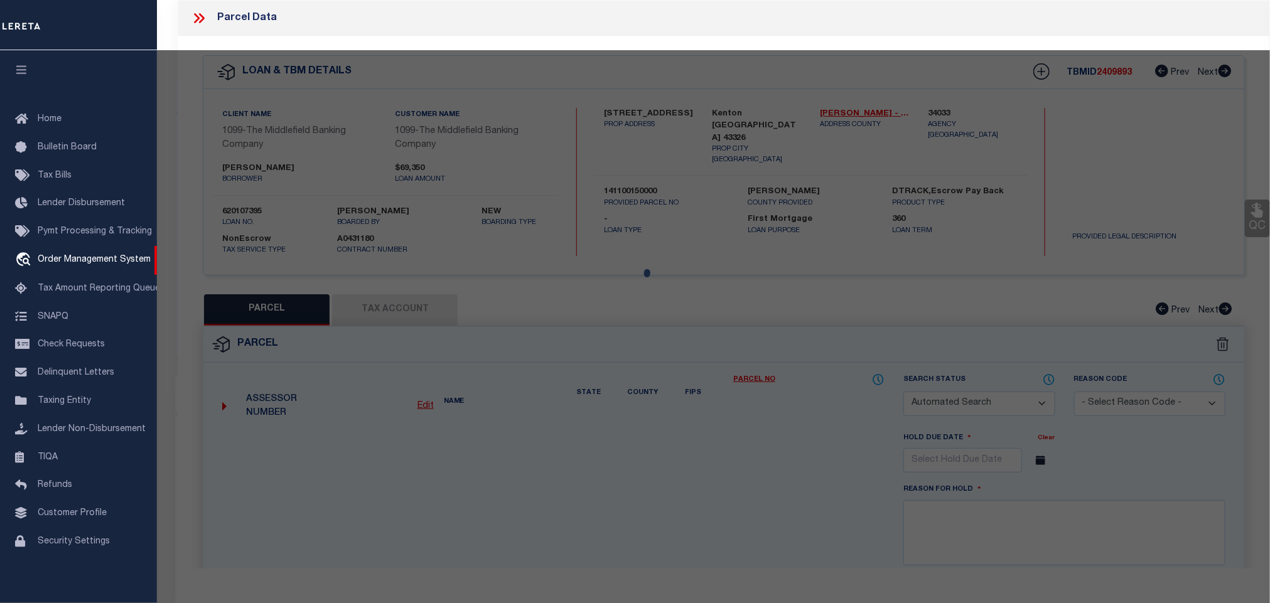
select select "CP"
type input "TAMMY TROUT"
type input "9556 TR 209"
type input "KENTON OH 43326"
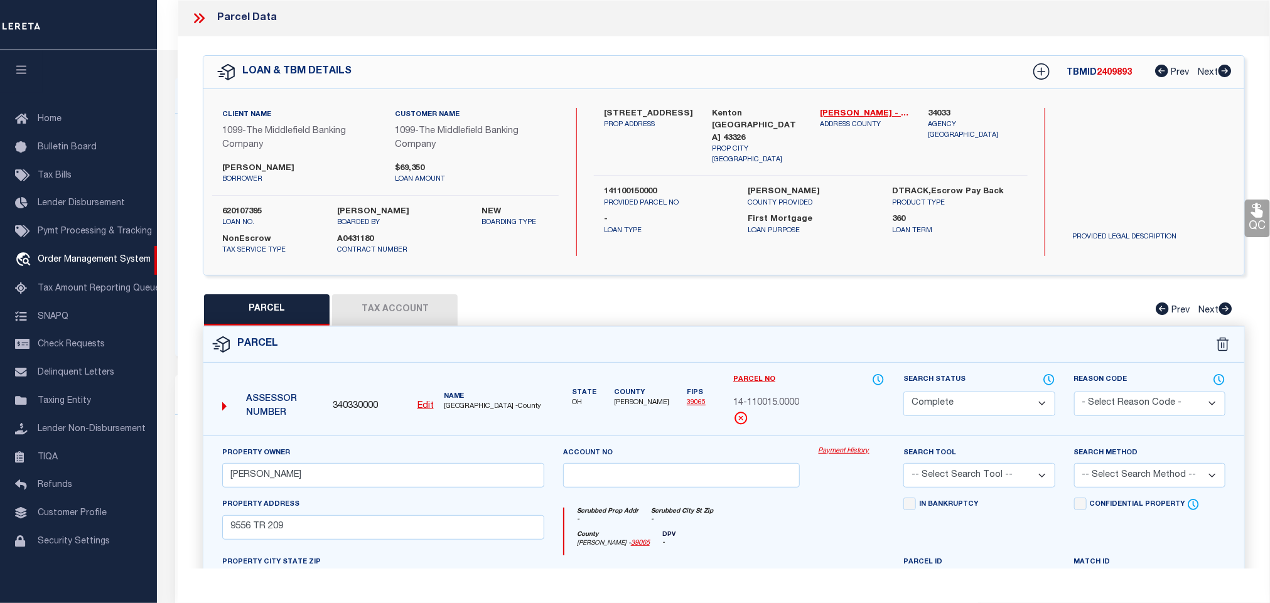
click at [379, 307] on button "Tax Account" at bounding box center [395, 309] width 126 height 31
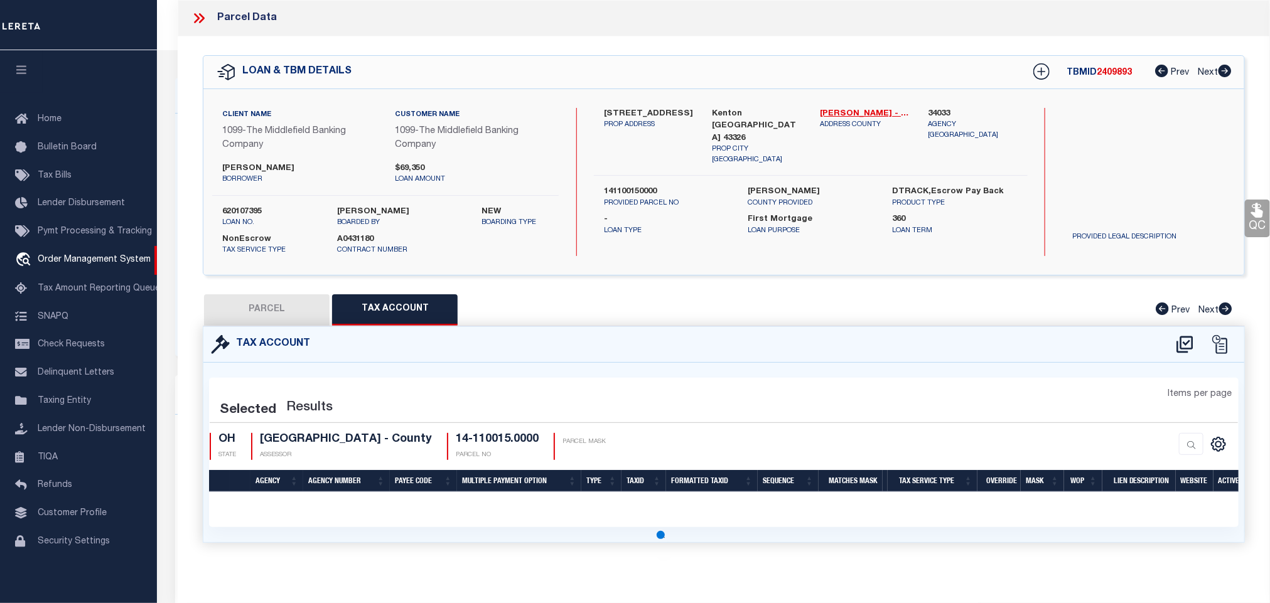
select select "100"
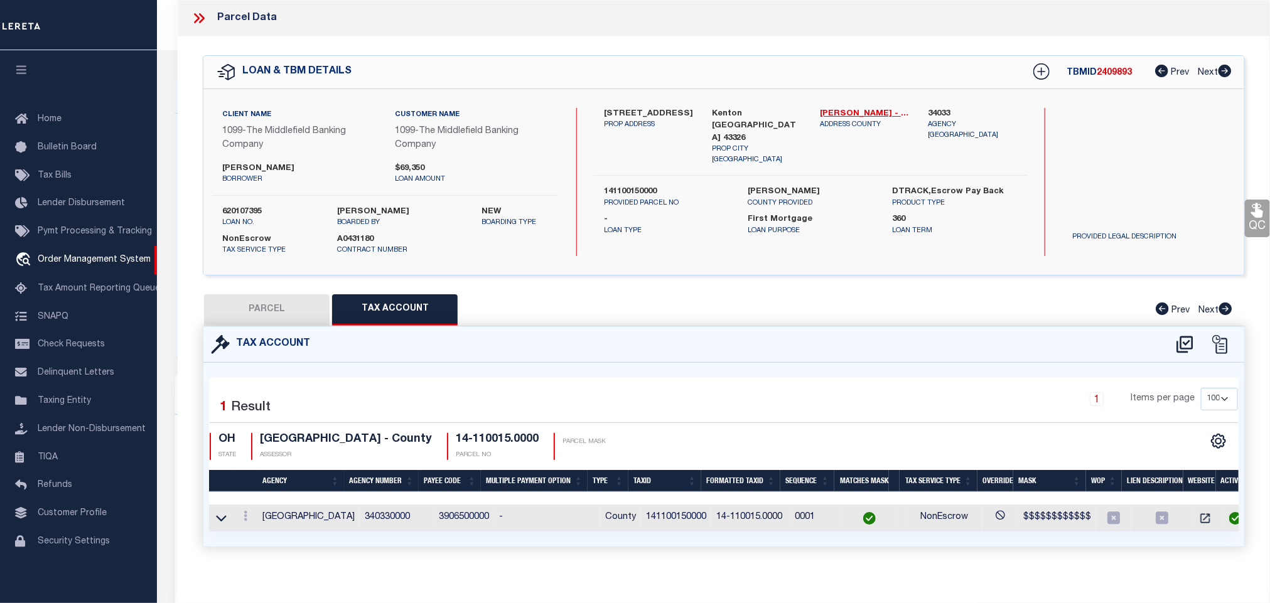
click at [202, 14] on icon at bounding box center [199, 18] width 16 height 16
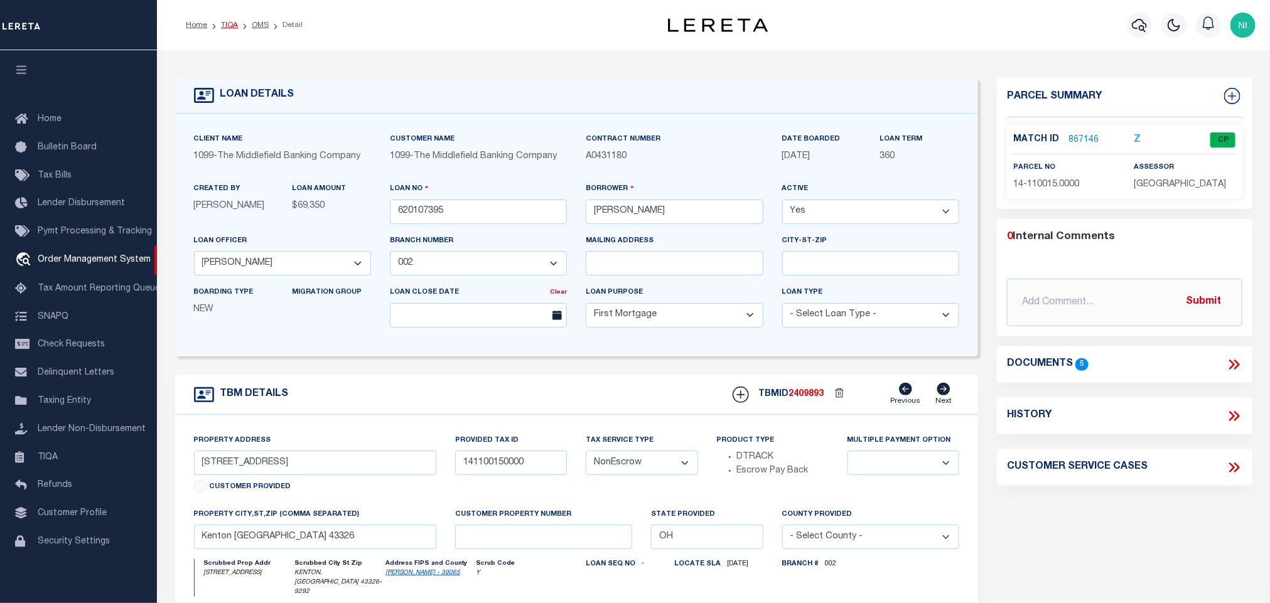
click at [226, 24] on link "TIQA" at bounding box center [229, 25] width 17 height 8
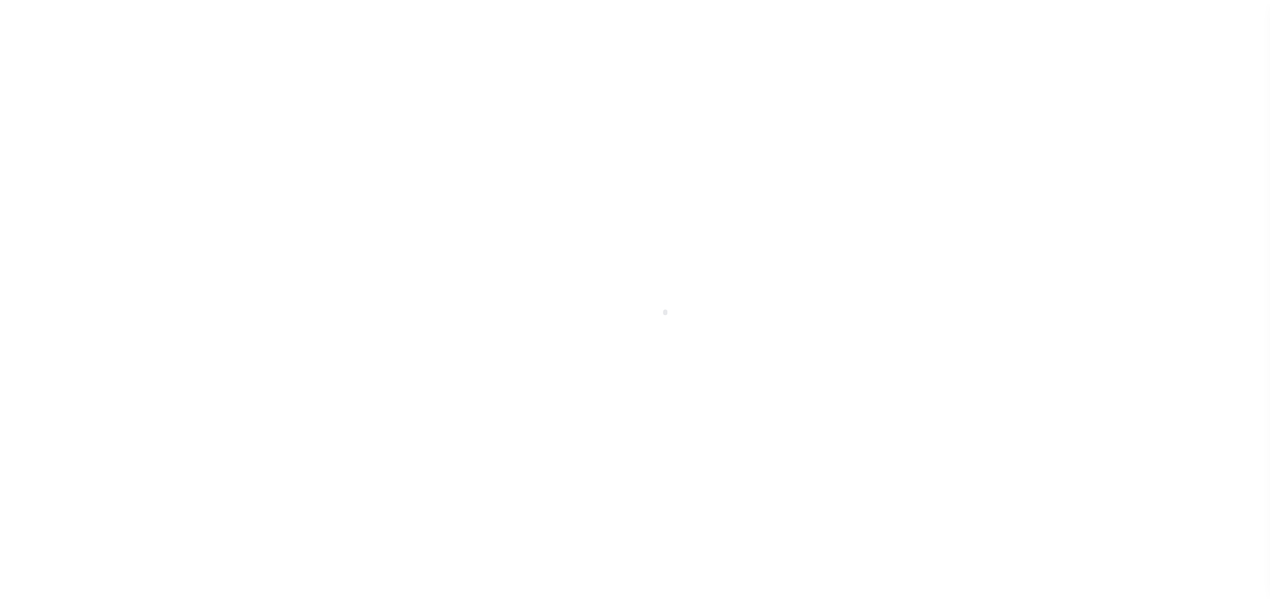
scroll to position [8, 0]
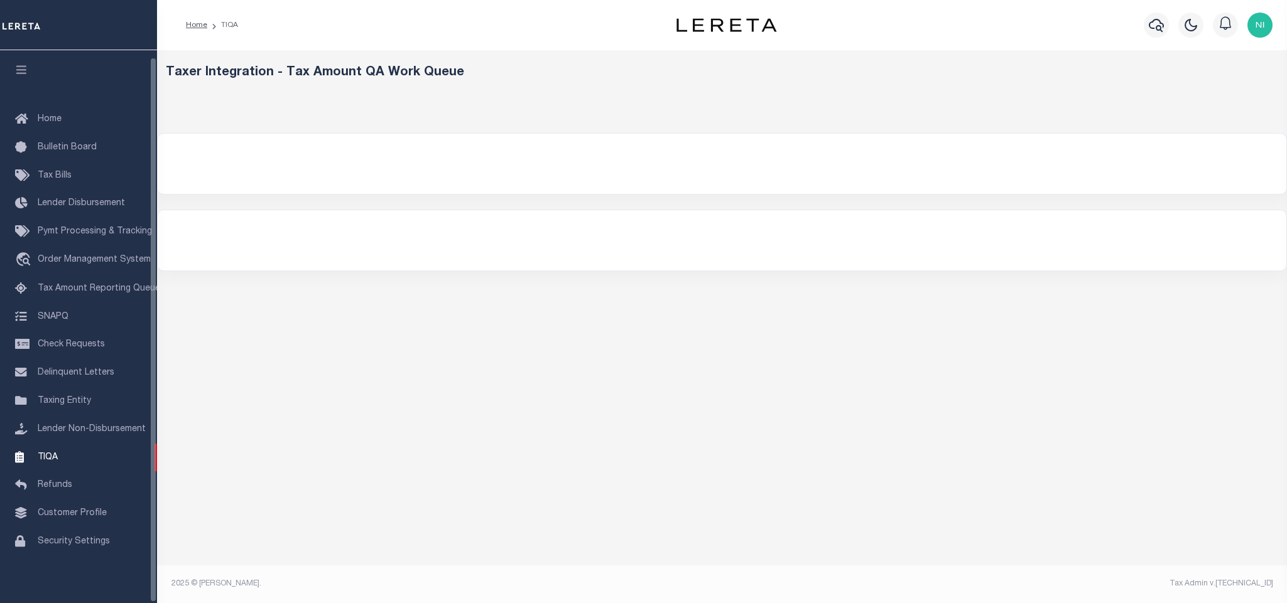
select select "200"
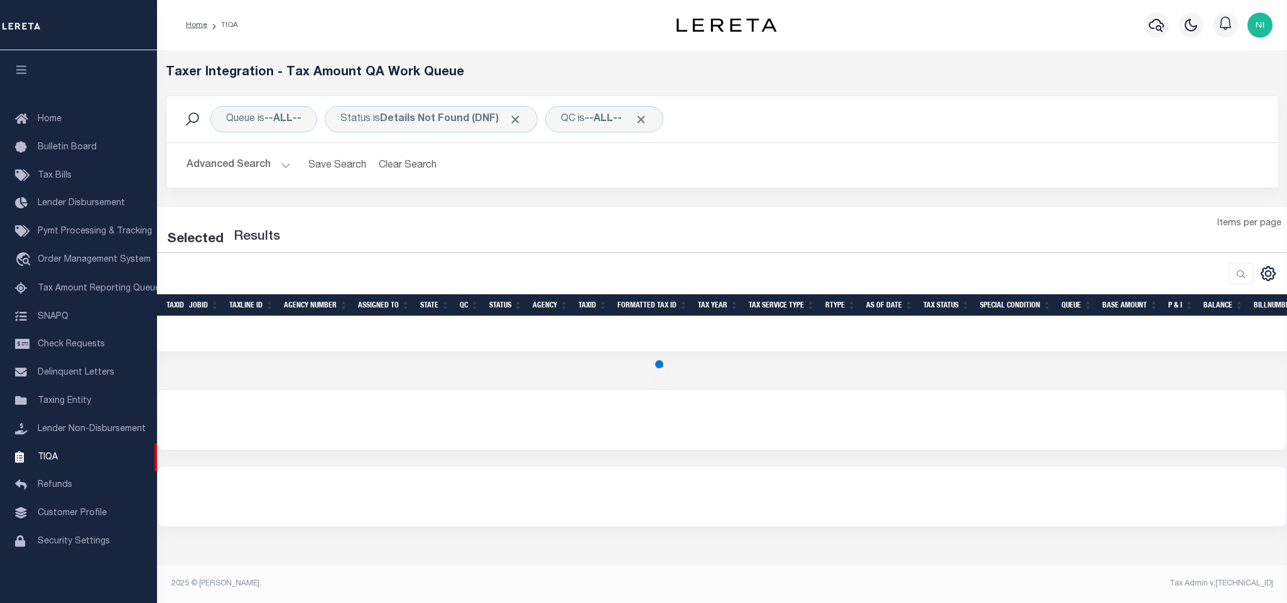
select select "200"
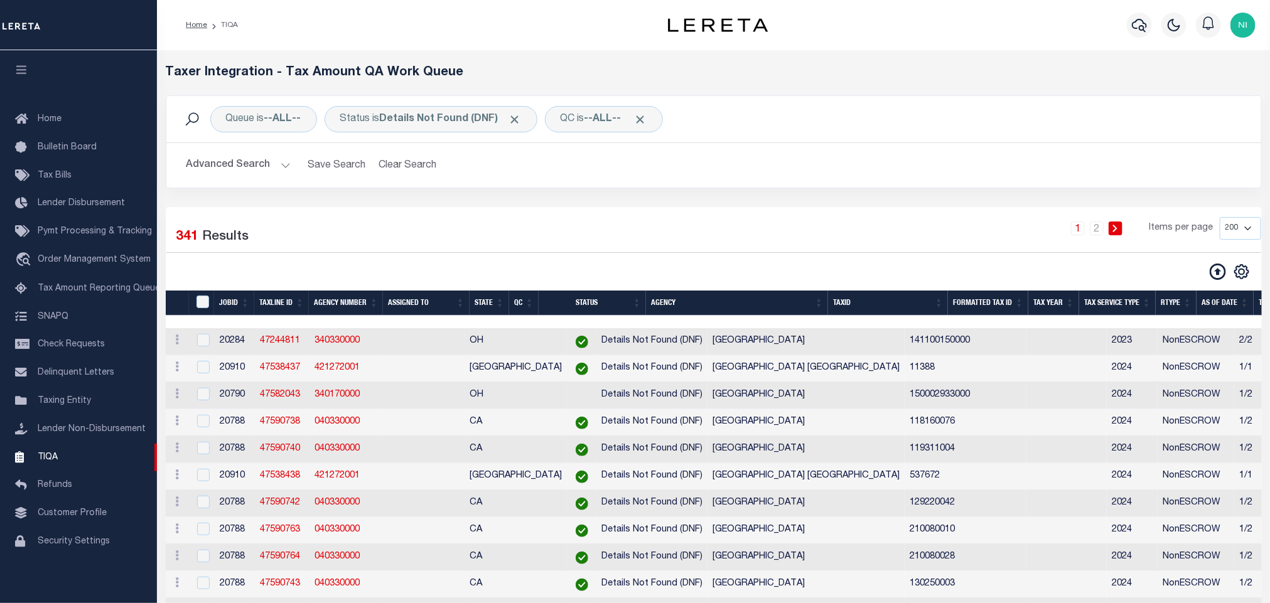
click at [74, 257] on span "Order Management System" at bounding box center [94, 260] width 113 height 9
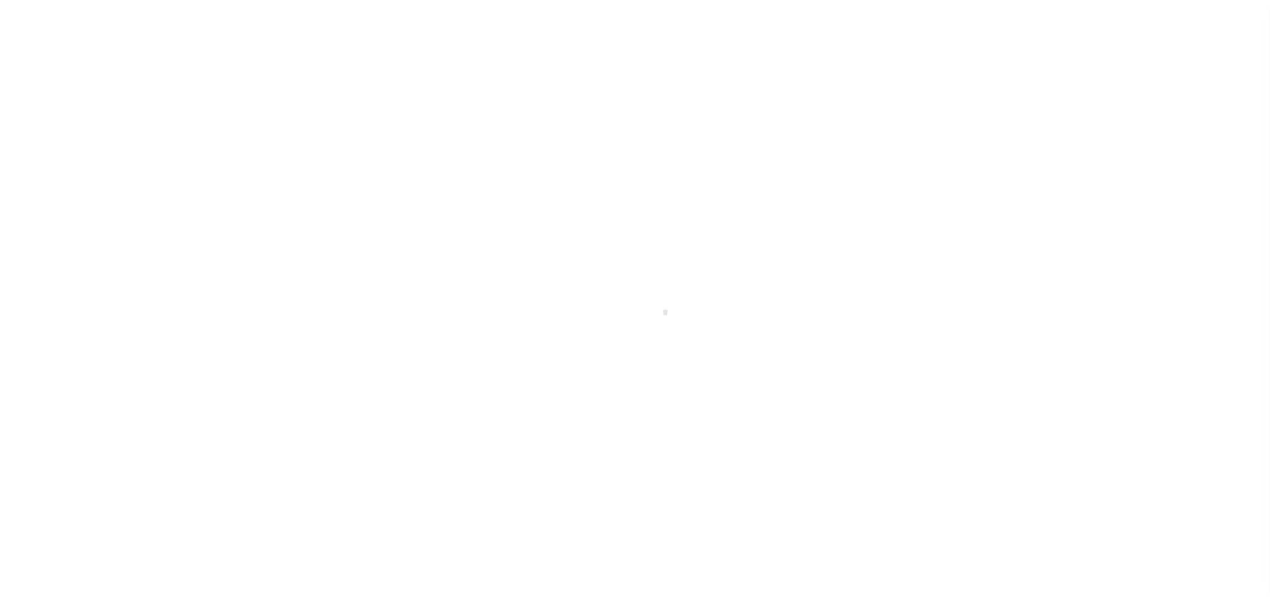
scroll to position [8, 0]
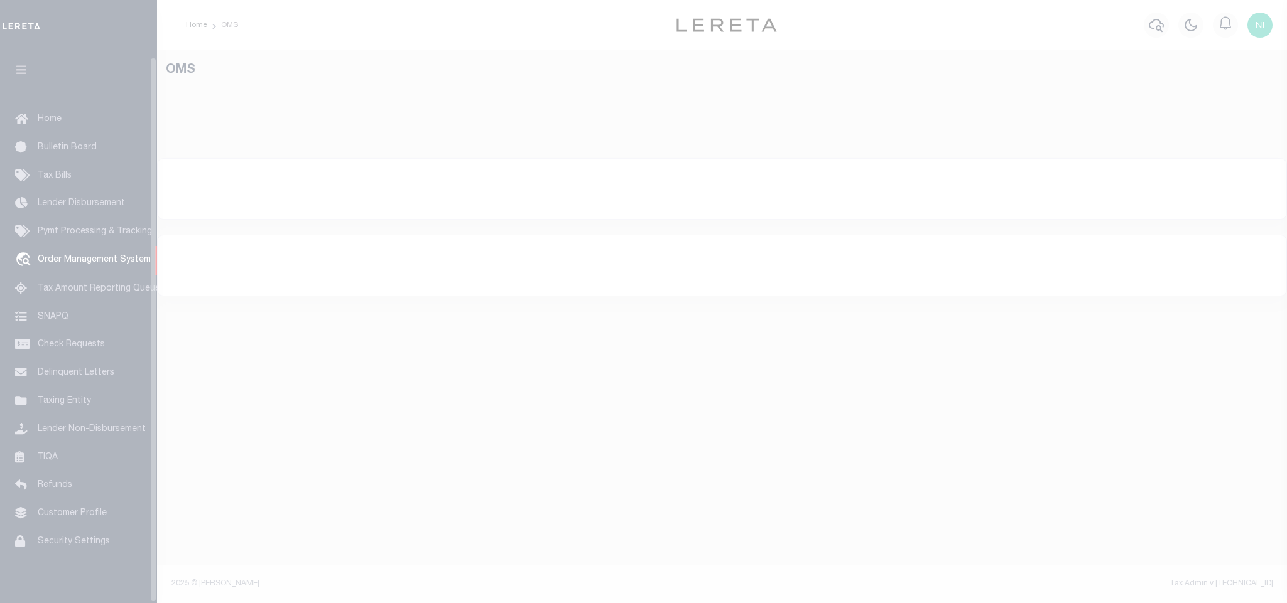
select select "200"
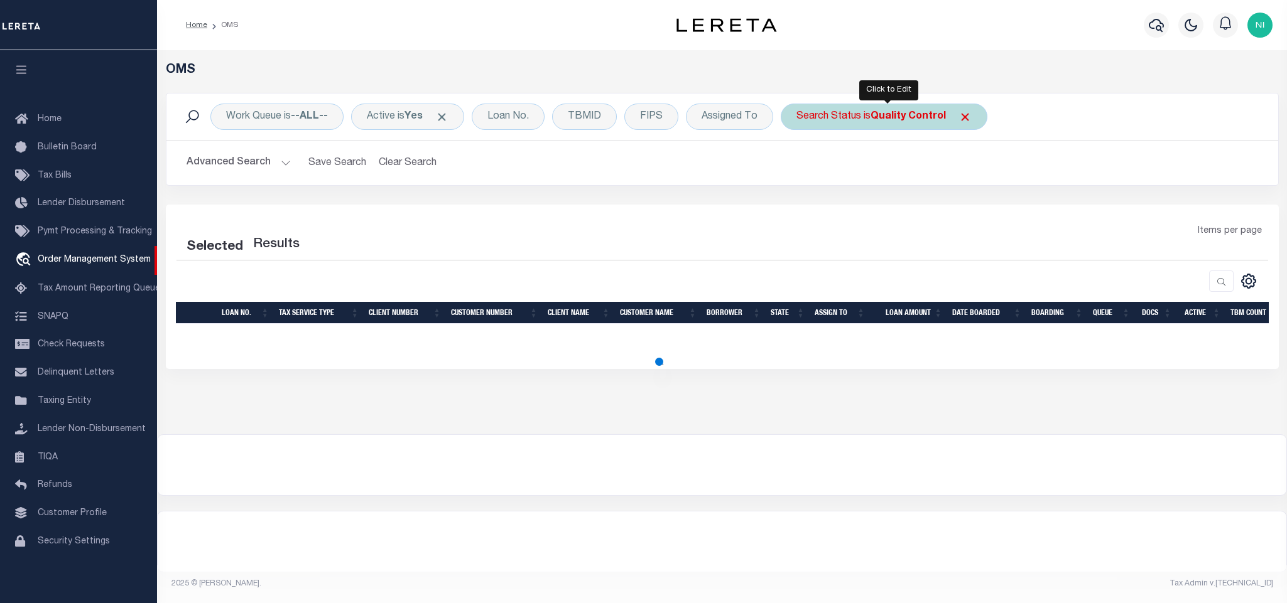
select select "200"
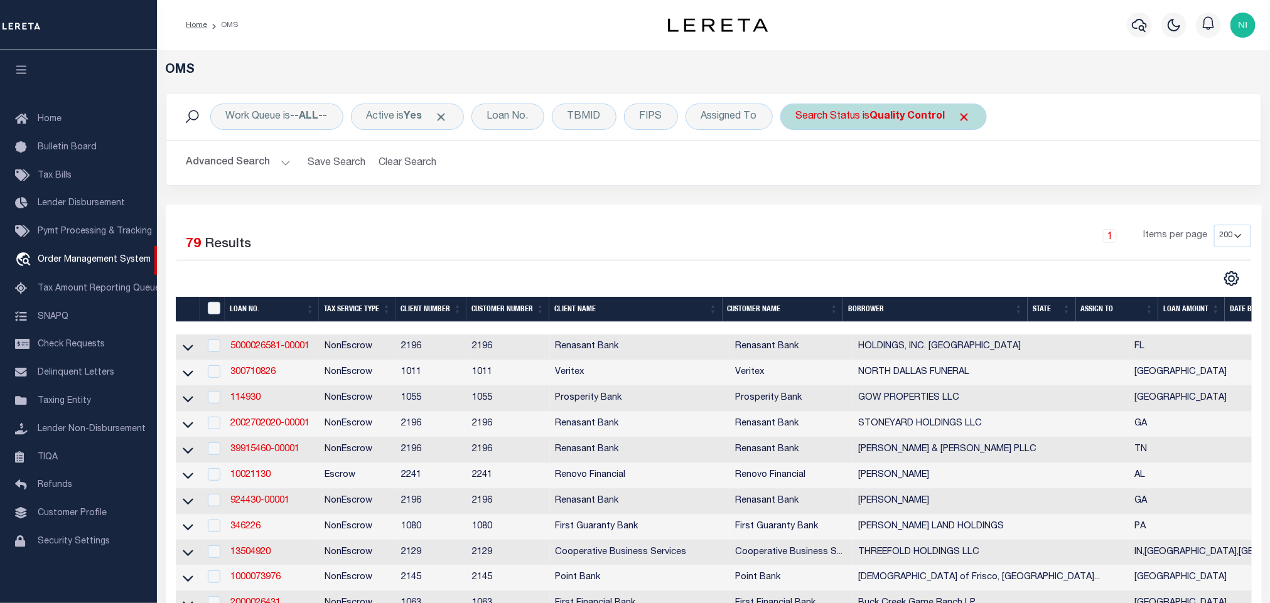
click at [927, 114] on b "Quality Control" at bounding box center [907, 117] width 75 height 10
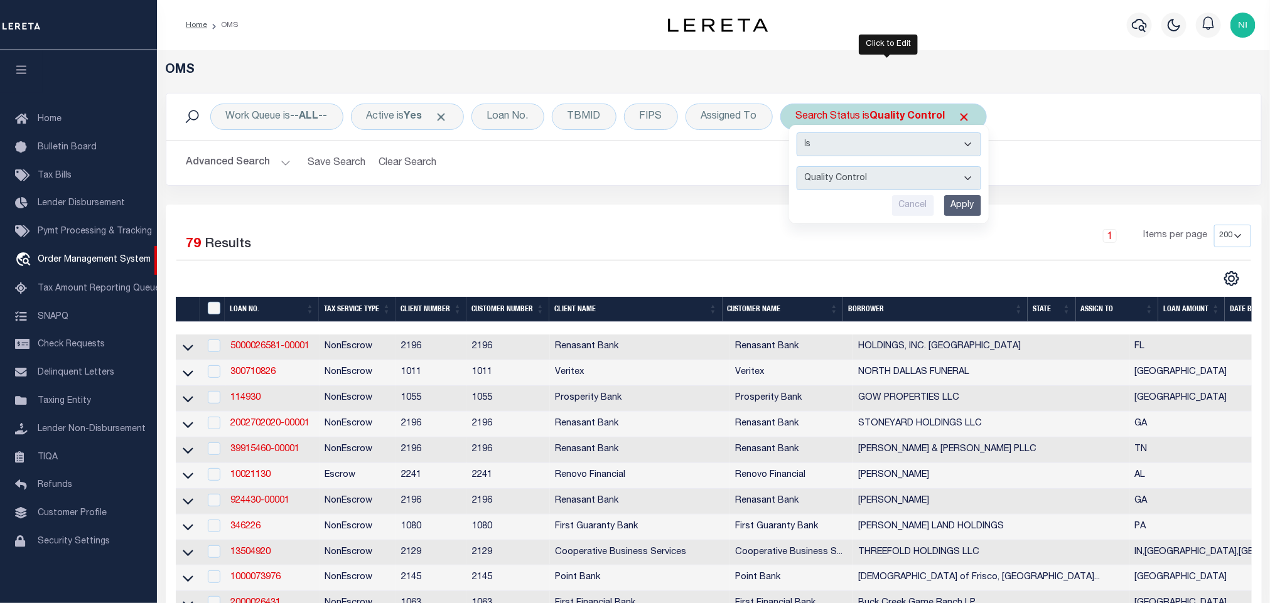
drag, startPoint x: 904, startPoint y: 181, endPoint x: 905, endPoint y: 189, distance: 8.2
click at [904, 181] on select "Automated Search Bad Parcel Complete Duplicate Parcel High Dollar Reporting In …" at bounding box center [889, 178] width 185 height 24
select select "RD"
click at [802, 168] on select "Automated Search Bad Parcel Complete Duplicate Parcel High Dollar Reporting In …" at bounding box center [889, 178] width 185 height 24
click at [972, 206] on input "Apply" at bounding box center [962, 205] width 37 height 21
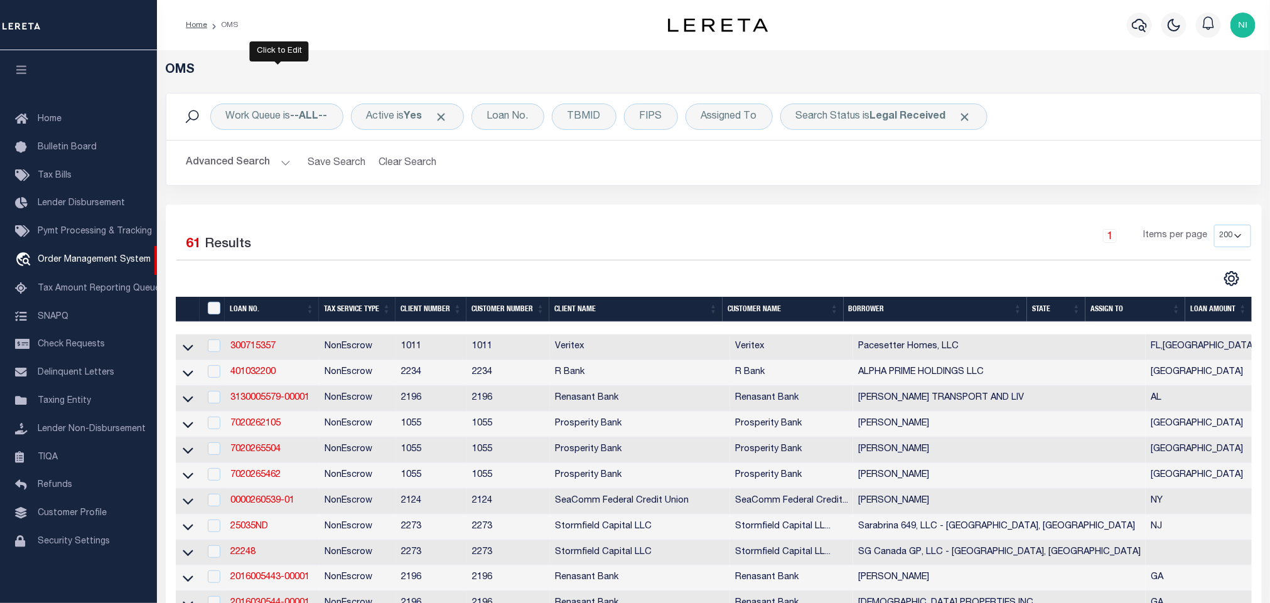
click at [291, 115] on div "Work Queue is --ALL--" at bounding box center [276, 117] width 133 height 26
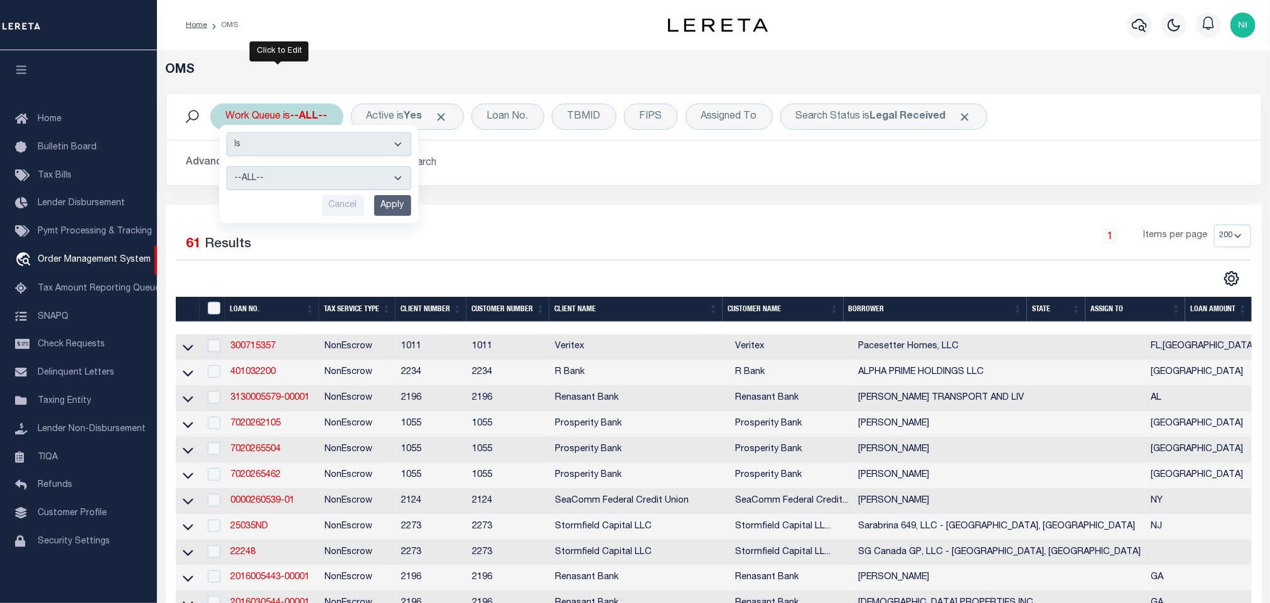
drag, startPoint x: 298, startPoint y: 171, endPoint x: 298, endPoint y: 191, distance: 19.5
click at [298, 171] on select "--ALL-- factRSystems General ThoughtFocus" at bounding box center [319, 178] width 185 height 24
select select "FAC"
click at [227, 168] on select "--ALL-- factRSystems General ThoughtFocus" at bounding box center [319, 178] width 185 height 24
click at [388, 204] on input "Apply" at bounding box center [392, 205] width 37 height 21
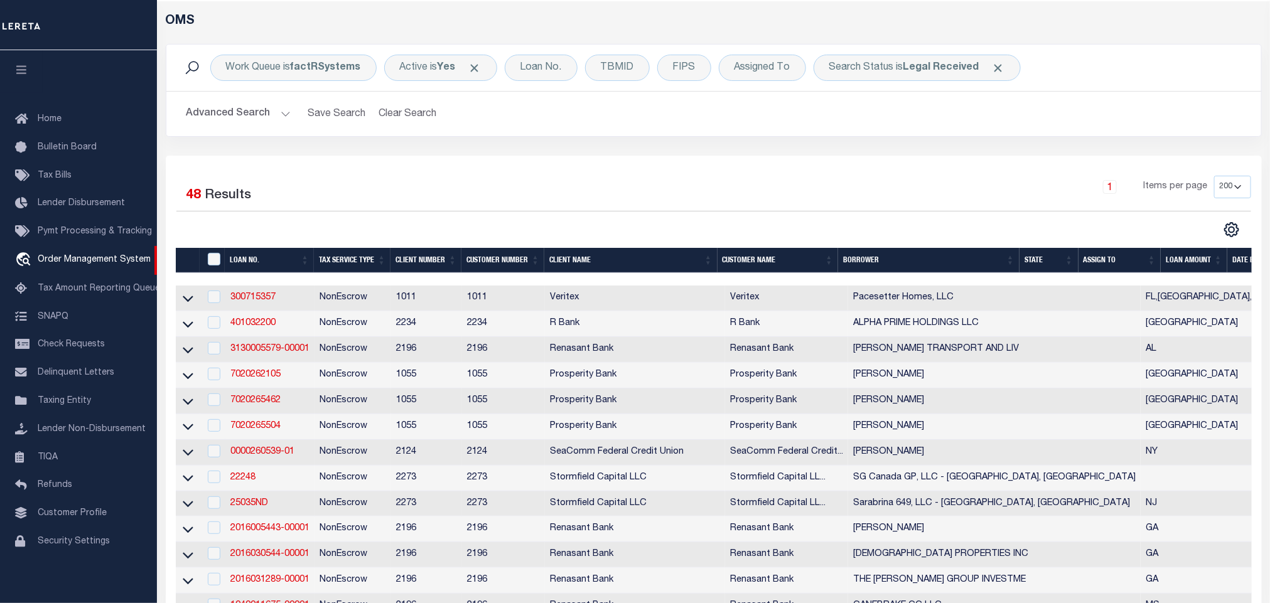
scroll to position [0, 0]
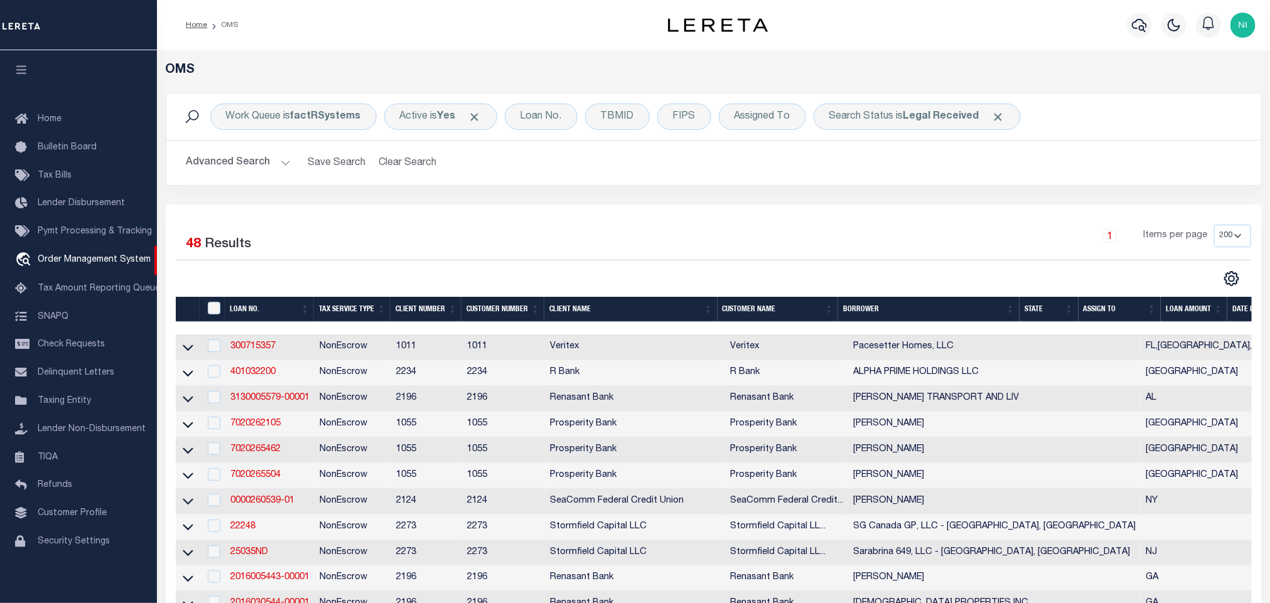
click at [633, 226] on div "1 Items per page 10 25 50 100 200" at bounding box center [851, 241] width 802 height 33
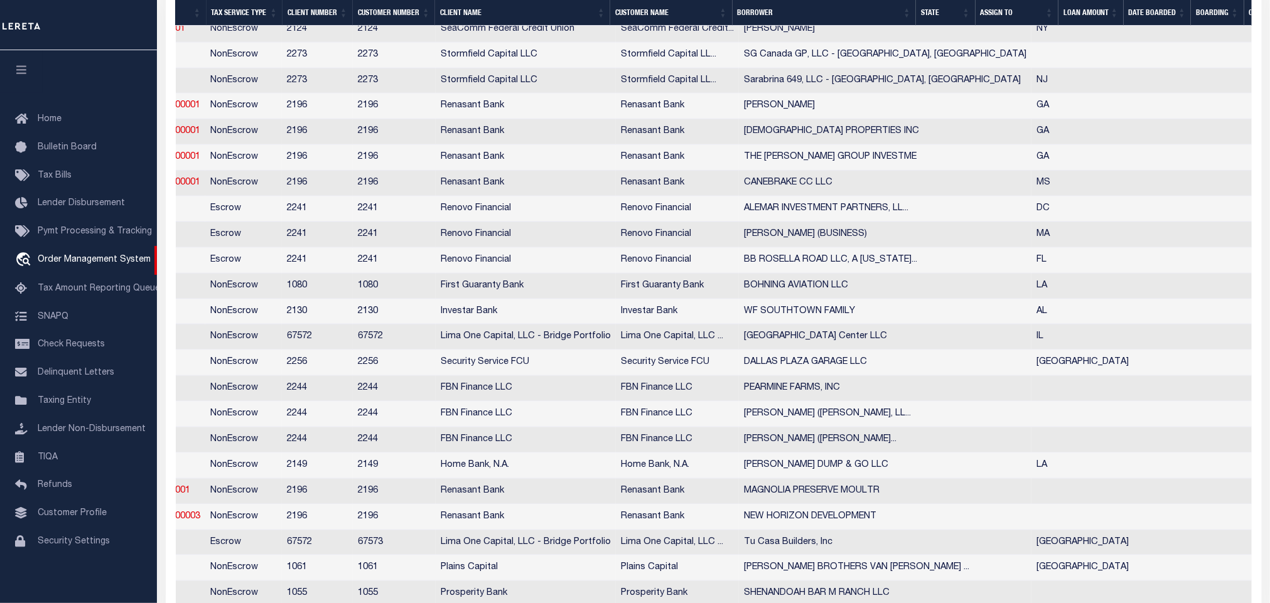
scroll to position [0, 317]
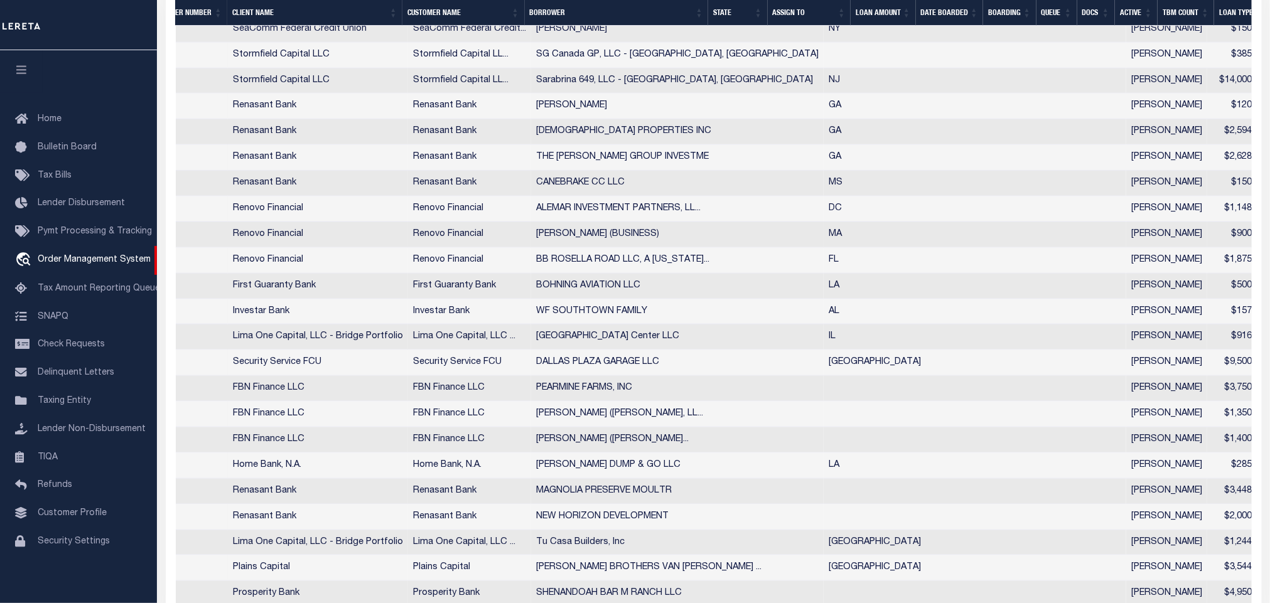
drag, startPoint x: 411, startPoint y: 249, endPoint x: 468, endPoint y: 255, distance: 57.4
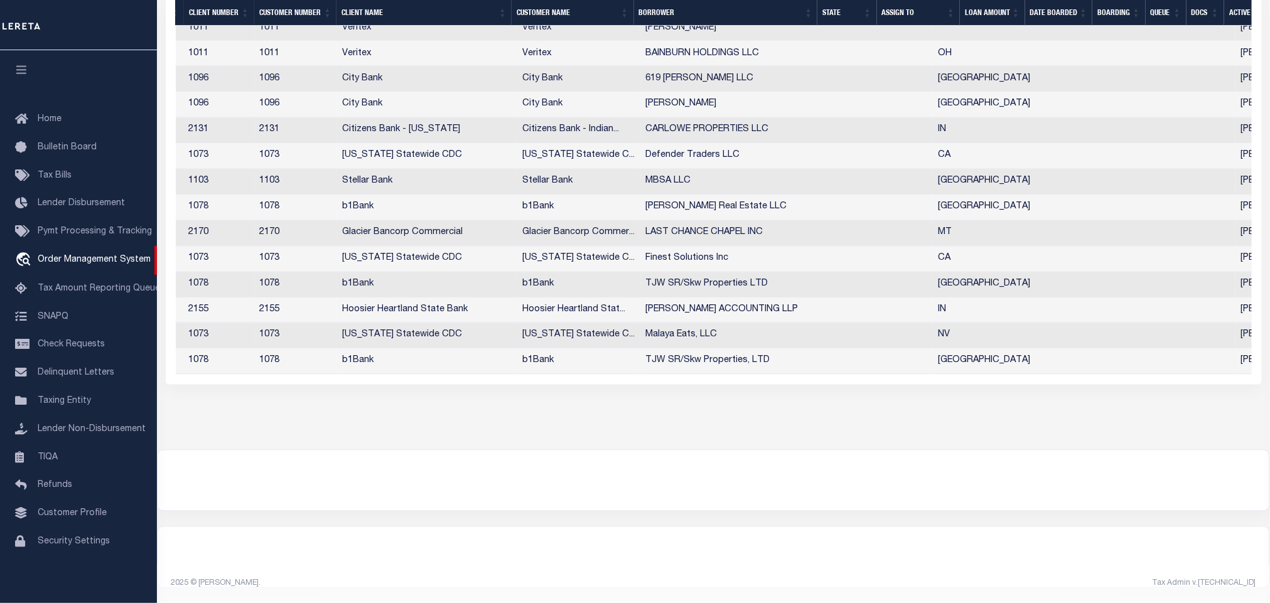
scroll to position [0, 0]
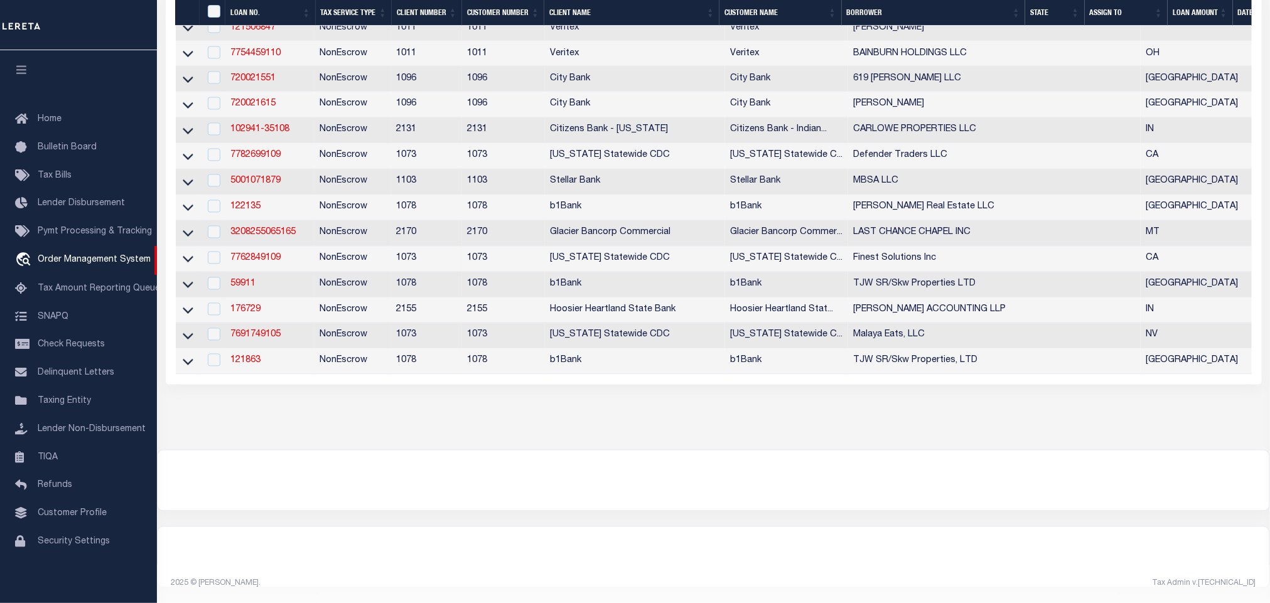
drag, startPoint x: 434, startPoint y: 244, endPoint x: 367, endPoint y: 247, distance: 66.6
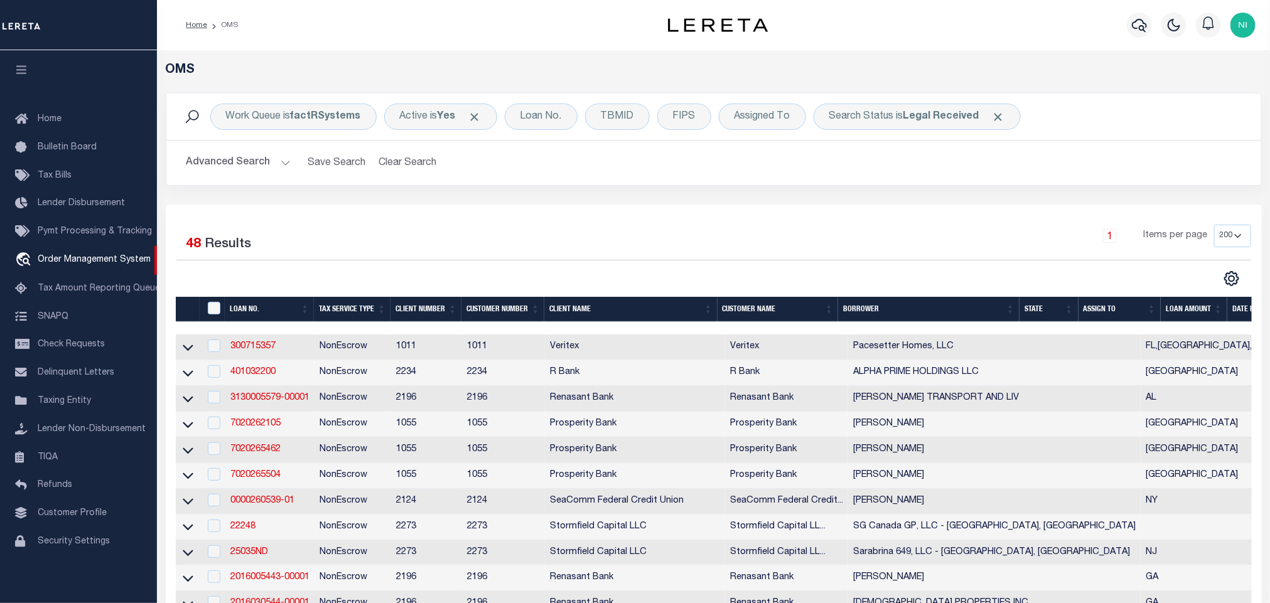
click at [456, 185] on div "Advanced Search Save Search Clear Search tblSearchTopScreen_dynamictable_____De…" at bounding box center [713, 163] width 1095 height 45
click at [463, 196] on div "Work Queue is factRSystems Active is Yes Loan No. TBMID FIPS Assigned To Search…" at bounding box center [713, 149] width 1115 height 112
click at [492, 198] on div "Work Queue is factRSystems Active is Yes Loan No. TBMID FIPS Assigned To Search…" at bounding box center [713, 149] width 1115 height 112
click at [904, 127] on div "Search Status is Legal Received" at bounding box center [917, 117] width 207 height 26
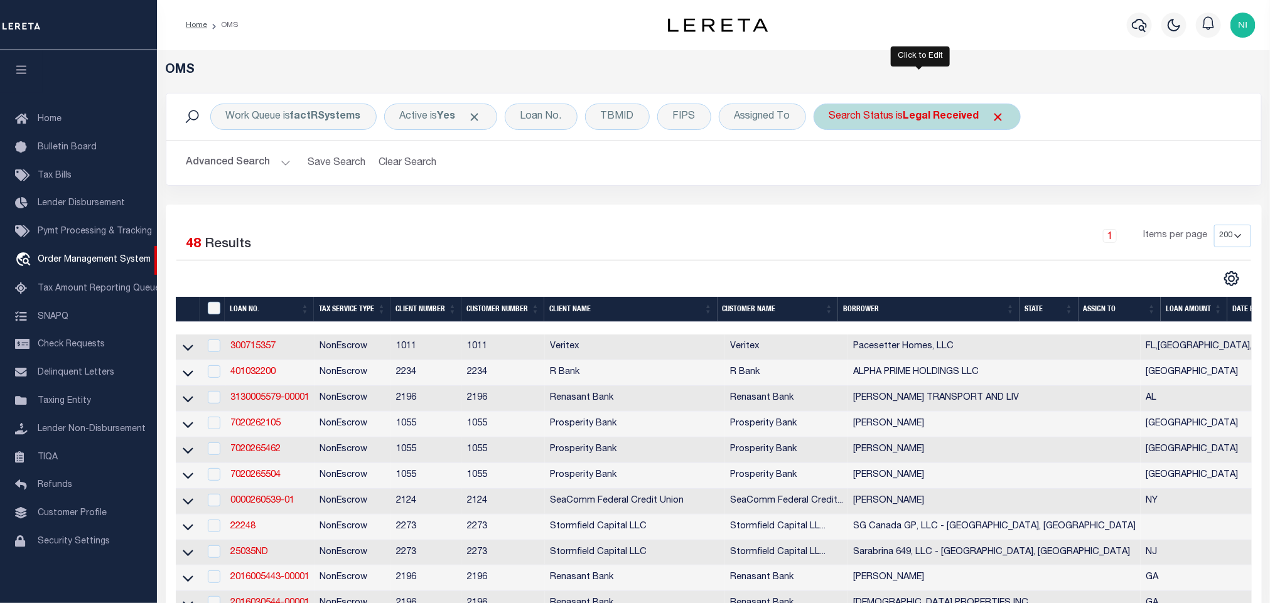
select select "RD"
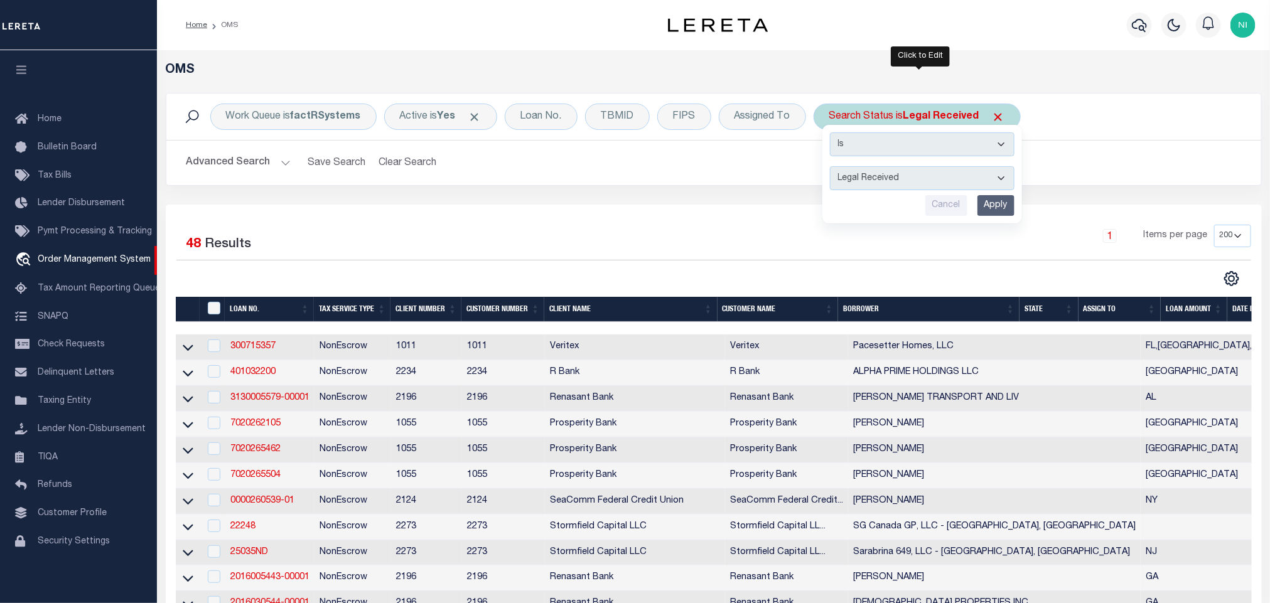
click at [990, 203] on input "Apply" at bounding box center [996, 205] width 37 height 21
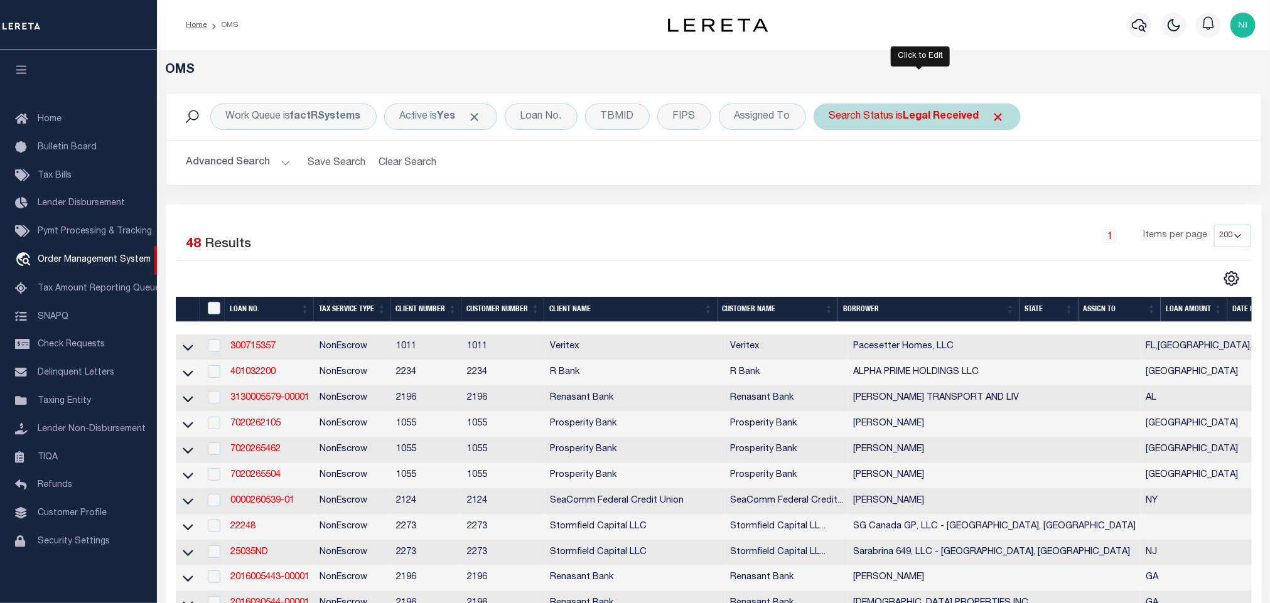
click at [917, 116] on b "Legal Received" at bounding box center [942, 117] width 76 height 10
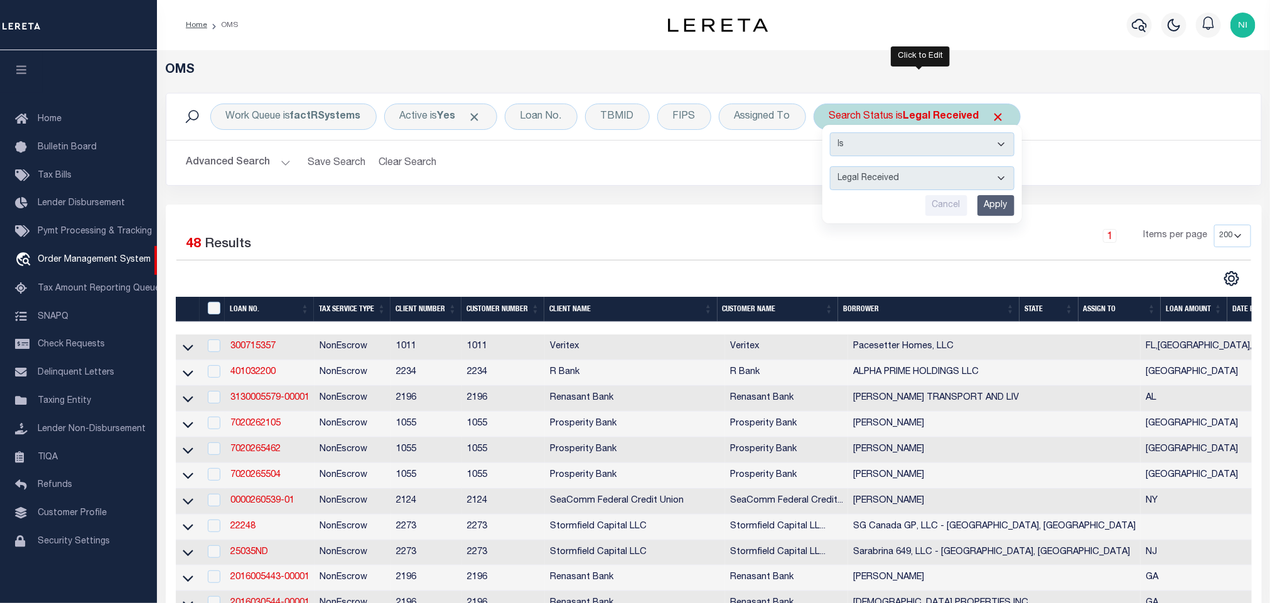
click at [917, 166] on div "Is Contains Automated Search Bad Parcel Complete Duplicate Parcel High Dollar R…" at bounding box center [923, 174] width 200 height 99
click at [917, 180] on select "Automated Search Bad Parcel Complete Duplicate Parcel High Dollar Reporting In …" at bounding box center [922, 178] width 185 height 24
select select "IP"
click at [833, 168] on select "Automated Search Bad Parcel Complete Duplicate Parcel High Dollar Reporting In …" at bounding box center [922, 178] width 185 height 24
click at [993, 207] on input "Apply" at bounding box center [996, 205] width 37 height 21
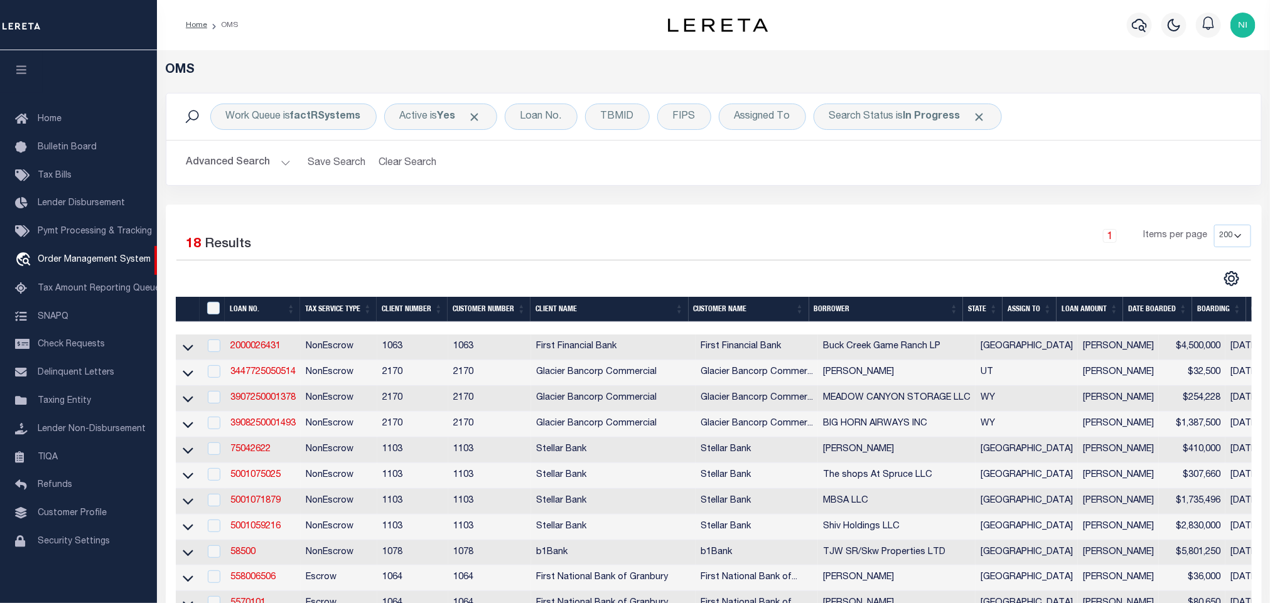
click at [594, 217] on div "Selected 18 Results 1 Items per page 10 25 50 100 200" at bounding box center [714, 506] width 1096 height 602
click at [509, 181] on div "Advanced Search Save Search Clear Search tblSearchTopScreen_dynamictable_____De…" at bounding box center [713, 163] width 1095 height 45
click at [562, 205] on div "Selected 18 Results 1 Items per page 10 25 50 100 200" at bounding box center [714, 506] width 1096 height 602
click at [445, 192] on div "Work Queue is factRSystems Active is Yes Loan No. TBMID FIPS Assigned To Search…" at bounding box center [713, 149] width 1115 height 112
click at [923, 109] on div "Search Status is In Progress" at bounding box center [908, 117] width 188 height 26
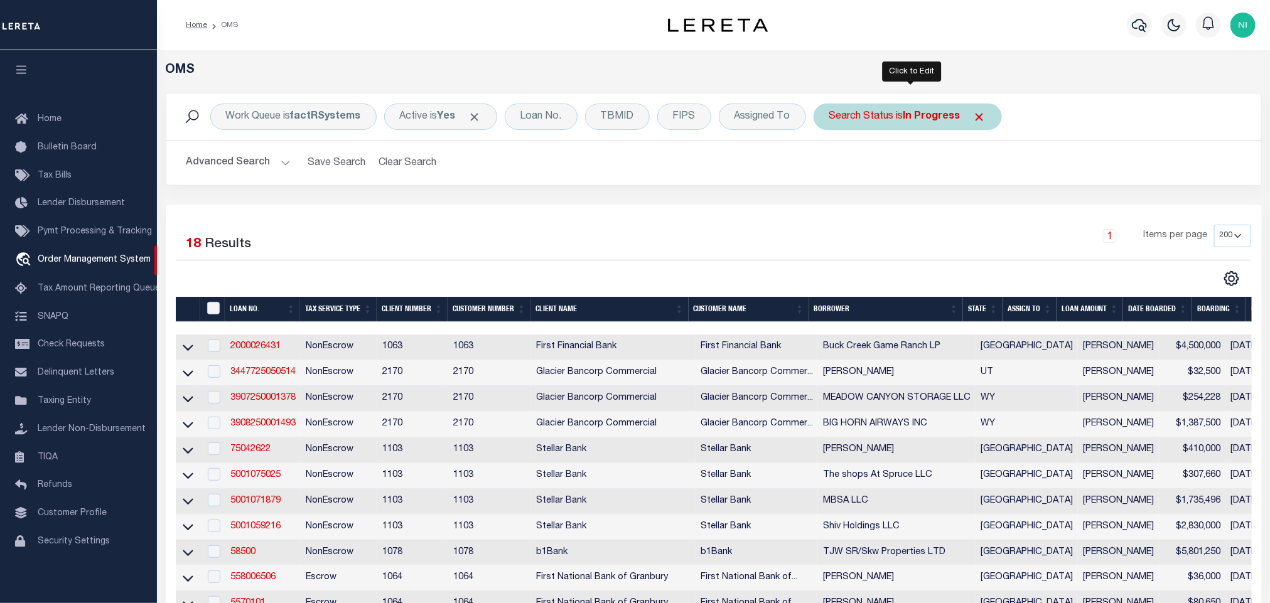
select select "IP"
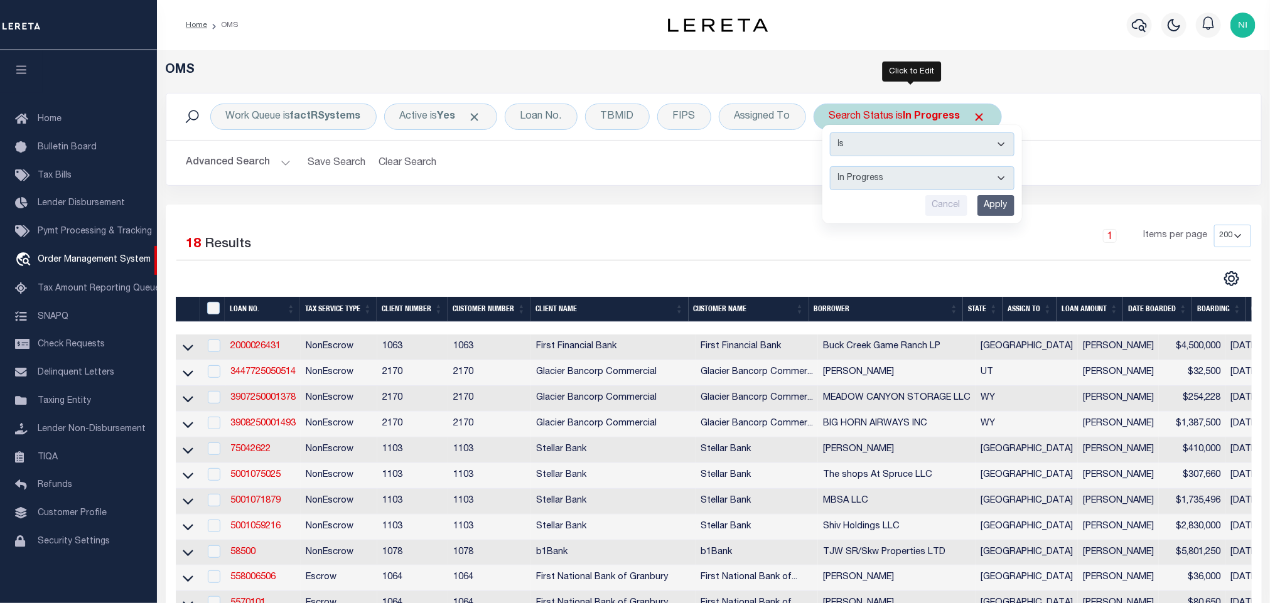
click at [1000, 200] on input "Apply" at bounding box center [996, 205] width 37 height 21
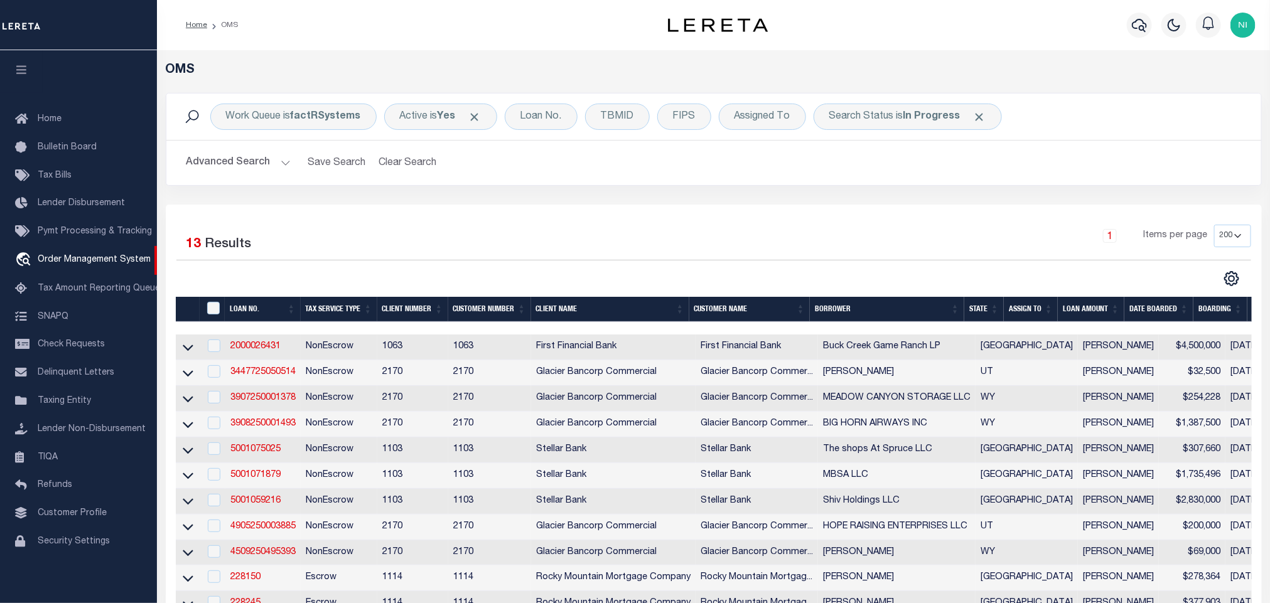
click at [431, 234] on div "Selected 13 Results" at bounding box center [304, 242] width 274 height 35
click at [585, 209] on div "Selected 13 Results 1 Items per page 10 25 50 100 200" at bounding box center [714, 442] width 1096 height 474
click at [365, 226] on div "Selected 13 Results" at bounding box center [303, 242] width 255 height 35
click at [558, 251] on div "1 Items per page 10 25 50 100 200" at bounding box center [851, 241] width 802 height 33
click at [382, 225] on div "Selected 13 Results 1 Items per page 10 25 50 100 200" at bounding box center [714, 442] width 1096 height 474
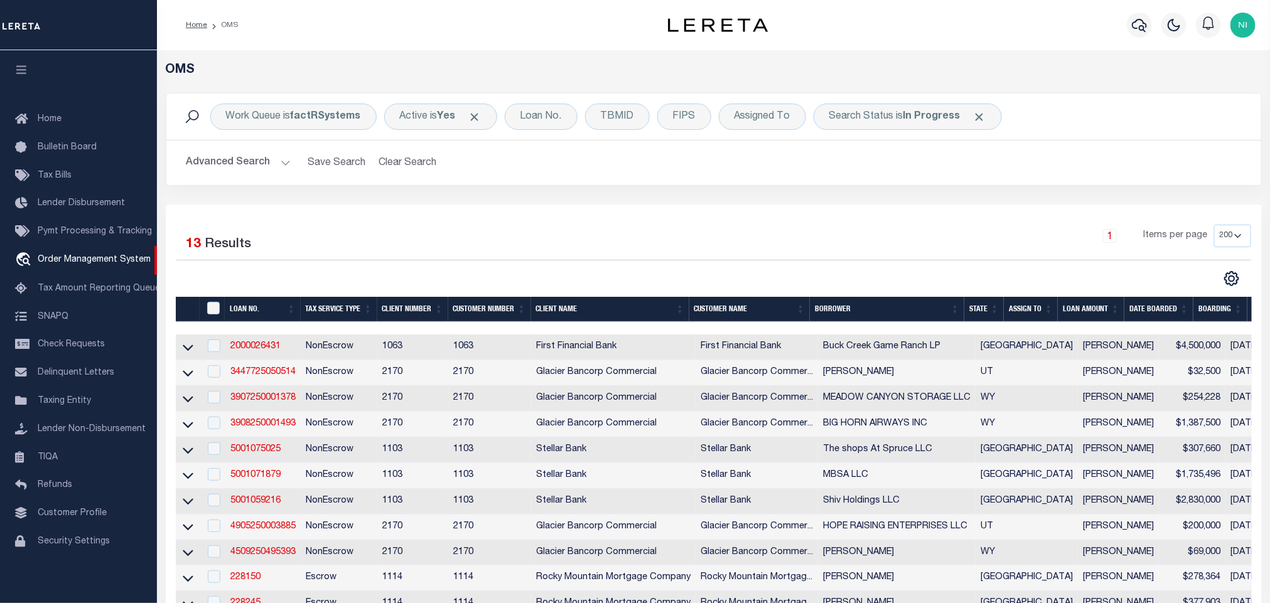
click at [955, 95] on div "Work Queue is factRSystems Active is Yes Loan No. TBMID FIPS Assigned To Search…" at bounding box center [713, 117] width 1095 height 46
click at [931, 116] on b "In Progress" at bounding box center [932, 117] width 57 height 10
select select "IP"
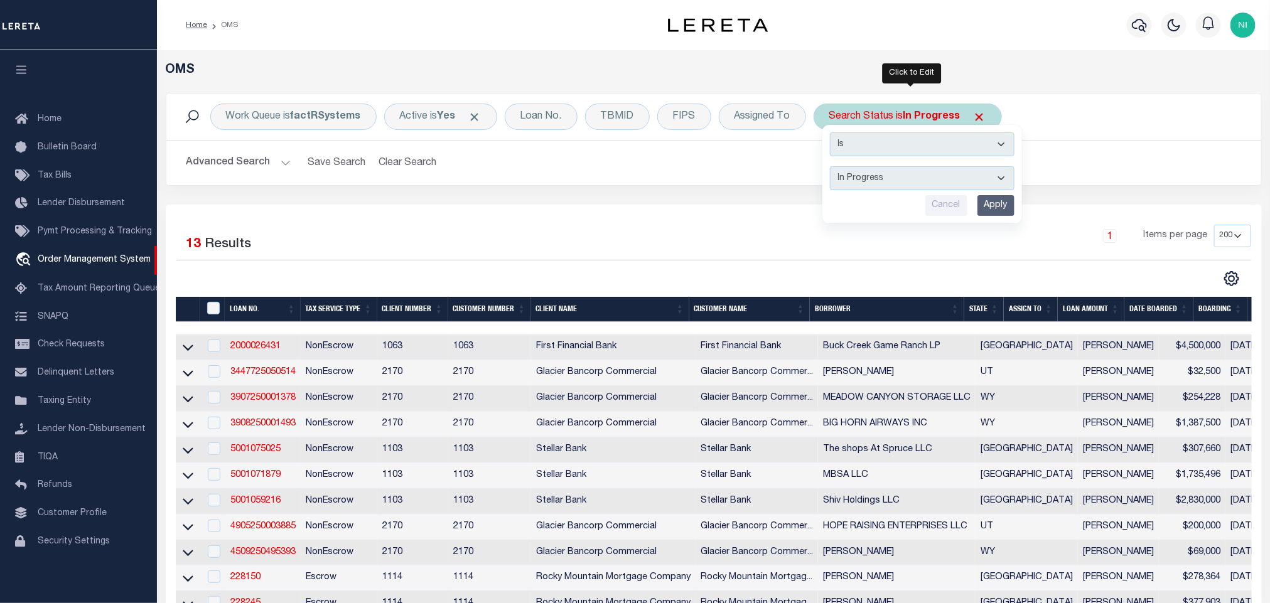
click at [1005, 210] on input "Apply" at bounding box center [996, 205] width 37 height 21
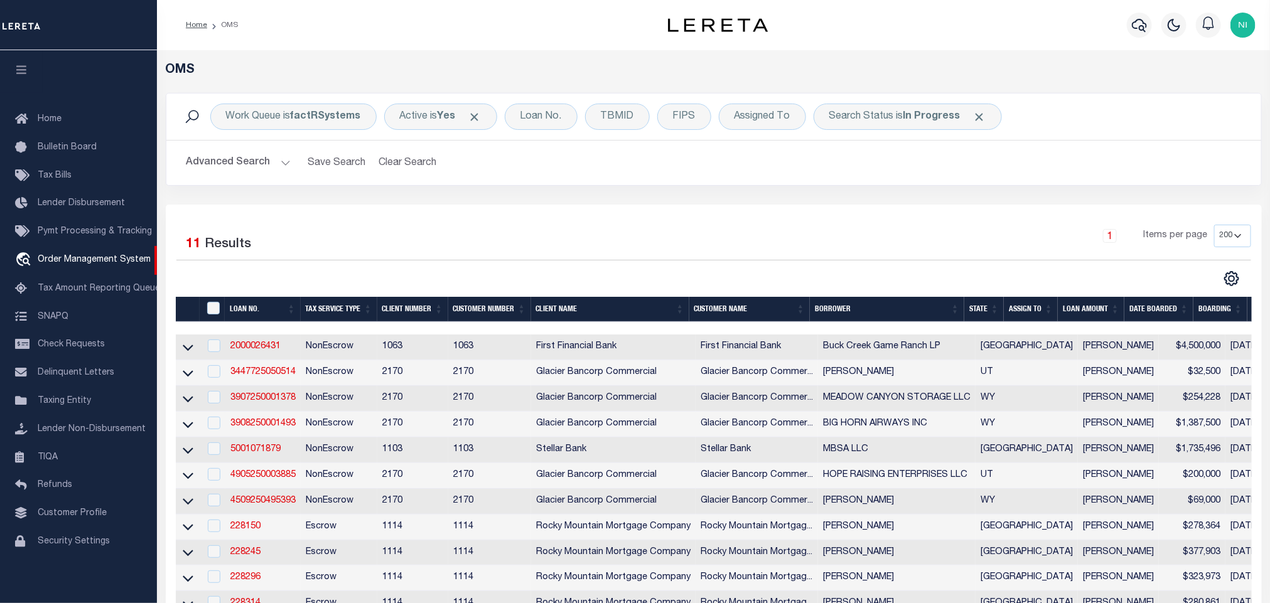
click at [748, 228] on div "1 Items per page 10 25 50 100 200" at bounding box center [851, 241] width 802 height 33
click at [678, 229] on div "1 Items per page 10 25 50 100 200" at bounding box center [851, 241] width 802 height 33
click at [362, 234] on div "Selected 11 Results" at bounding box center [303, 242] width 255 height 35
click at [934, 117] on b "In Progress" at bounding box center [932, 117] width 57 height 10
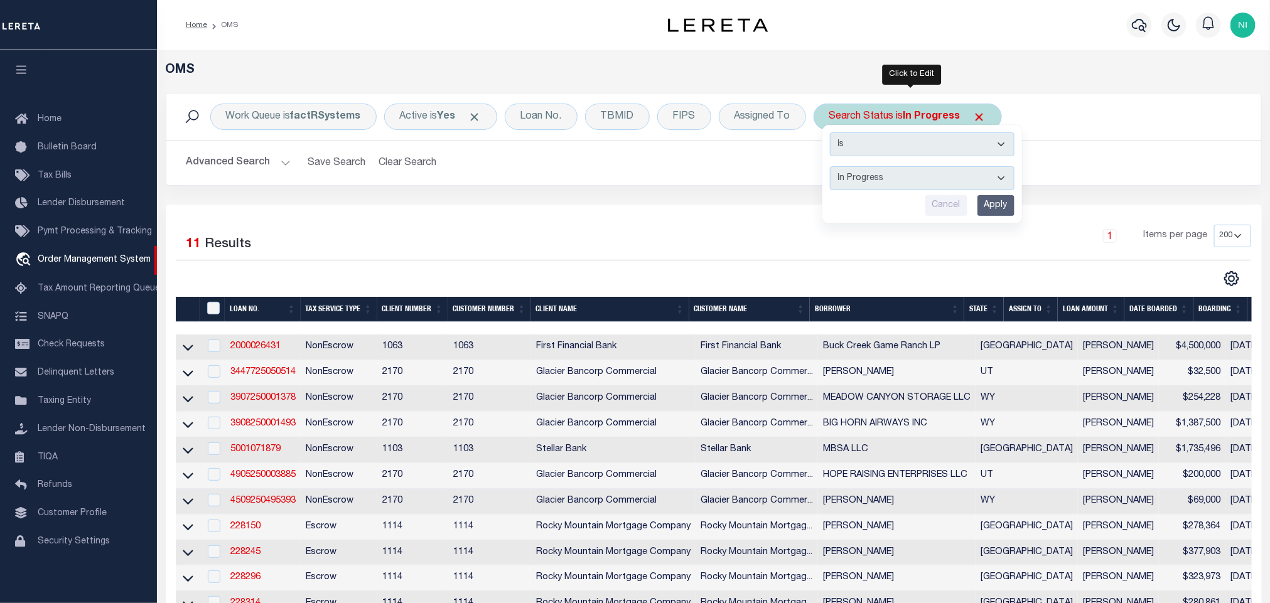
click at [912, 174] on select "Automated Search Bad Parcel Complete Duplicate Parcel High Dollar Reporting In …" at bounding box center [922, 178] width 185 height 24
select select "QC"
click at [833, 168] on select "Automated Search Bad Parcel Complete Duplicate Parcel High Dollar Reporting In …" at bounding box center [922, 178] width 185 height 24
click at [1006, 205] on input "Apply" at bounding box center [996, 205] width 37 height 21
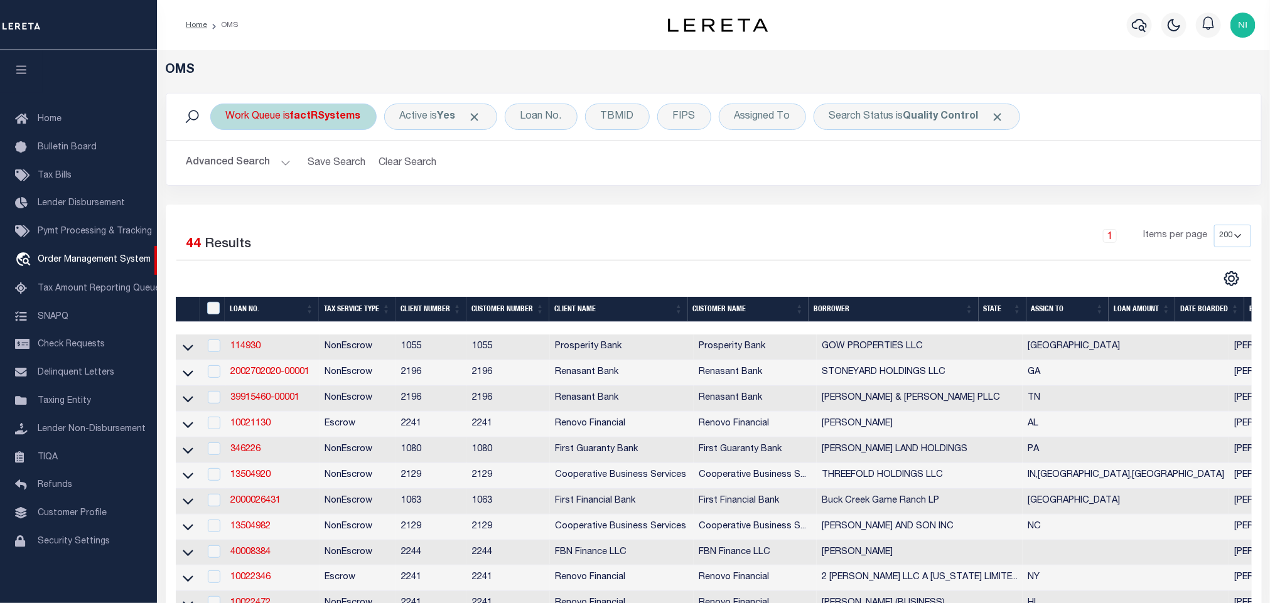
click at [287, 114] on div "Work Queue is factRSystems" at bounding box center [293, 117] width 166 height 26
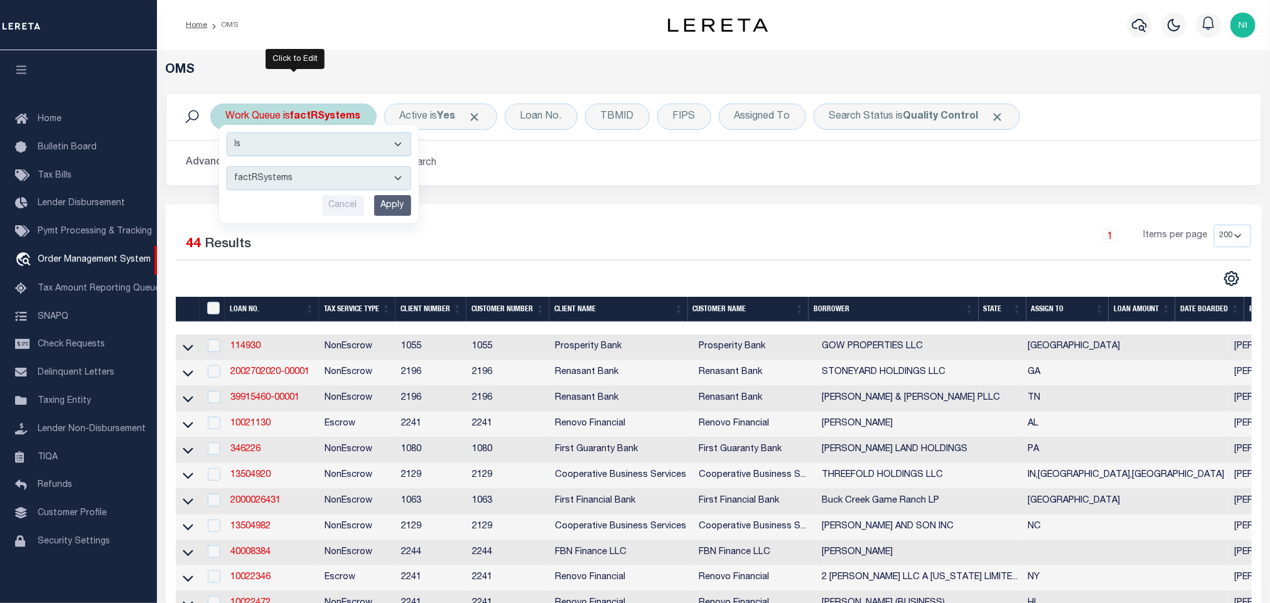
drag, startPoint x: 286, startPoint y: 177, endPoint x: 288, endPoint y: 189, distance: 12.1
click at [286, 177] on select "--ALL-- factRSystems General ThoughtFocus" at bounding box center [319, 178] width 185 height 24
select select "FAC_GEN_THF"
click at [227, 168] on select "--ALL-- factRSystems General ThoughtFocus" at bounding box center [319, 178] width 185 height 24
click at [389, 203] on input "Apply" at bounding box center [392, 205] width 37 height 21
